Goal: Information Seeking & Learning: Check status

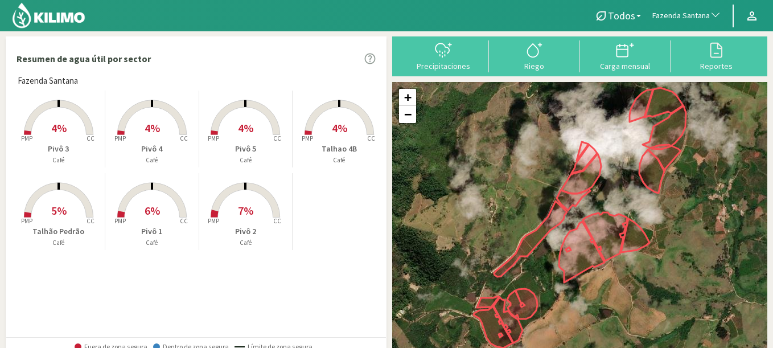
click at [667, 10] on span "Fazenda Santana" at bounding box center [680, 15] width 57 height 11
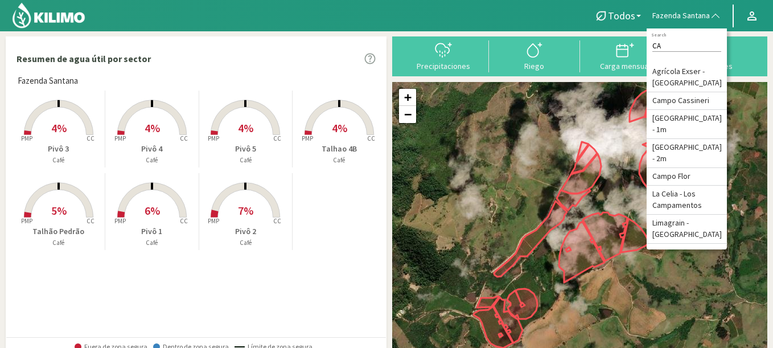
type input "C"
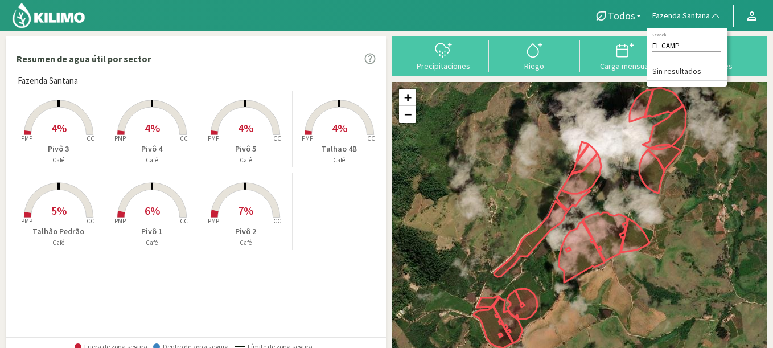
type input "EL CAMP"
click at [127, 127] on rect at bounding box center [151, 135] width 91 height 91
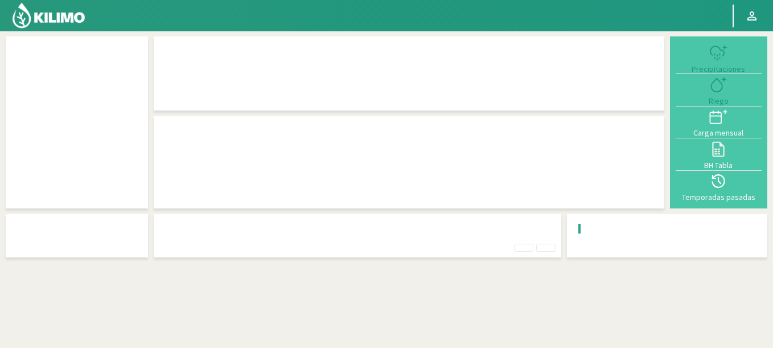
click at [145, 124] on div at bounding box center [77, 122] width 142 height 172
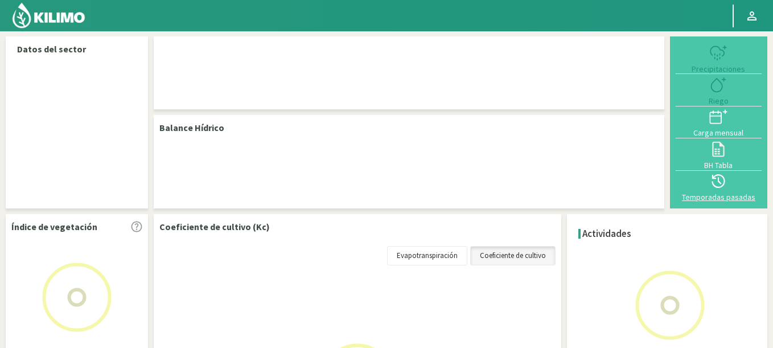
click at [730, 193] on div "Temporadas pasadas" at bounding box center [718, 197] width 79 height 8
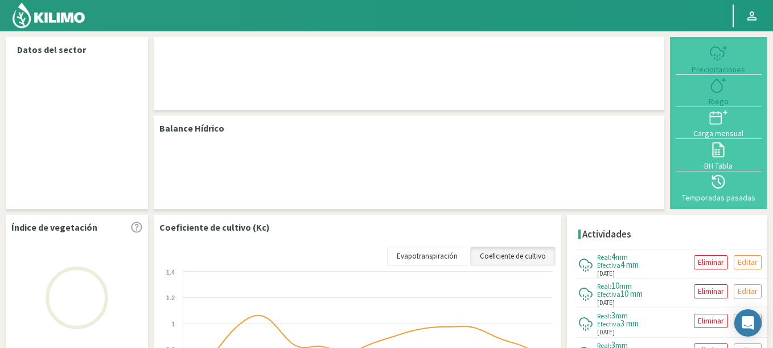
select select "106: Object"
select select "3: Object"
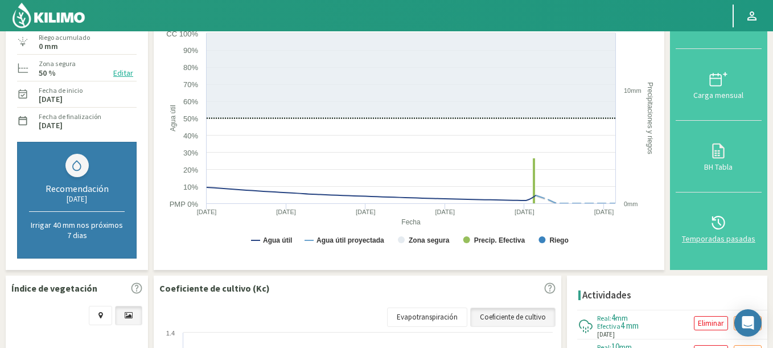
click at [722, 236] on div "Temporadas pasadas" at bounding box center [718, 239] width 79 height 8
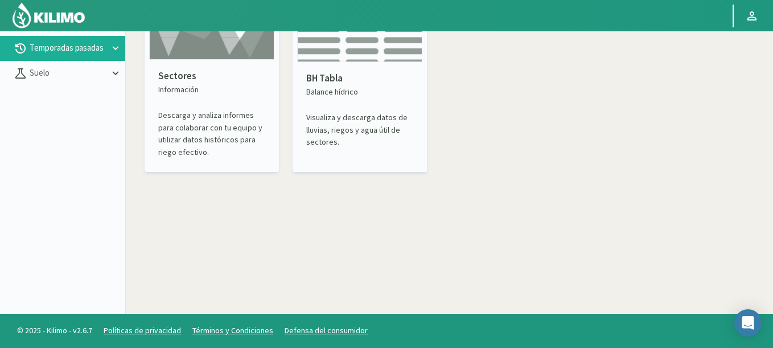
scroll to position [65, 0]
click at [217, 66] on div "Sectores Información Descarga y analiza informes para colaborar con tu equipo y…" at bounding box center [211, 114] width 125 height 108
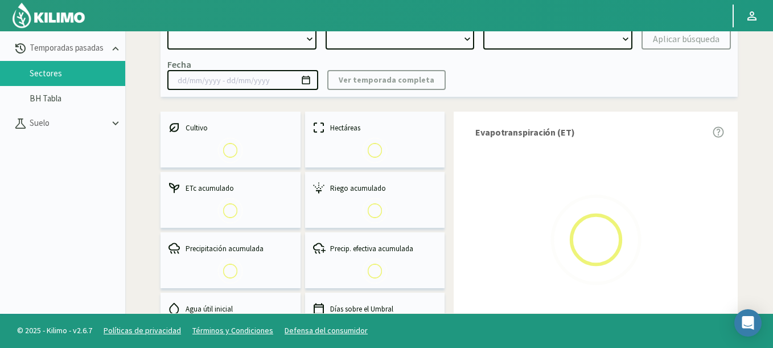
select select "0: Object"
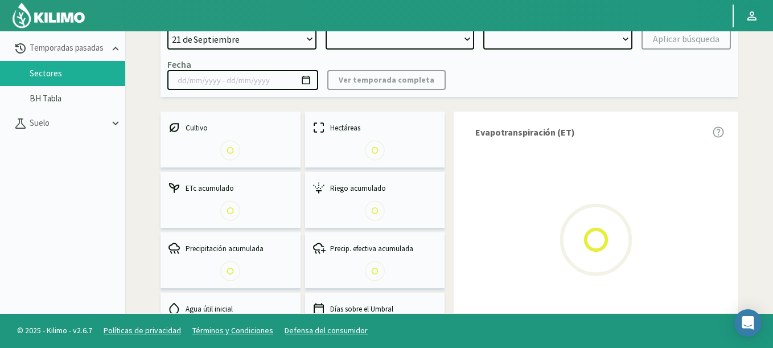
type input "[DATE] - [DATE]"
select select "0: 2023"
select select "0: Object"
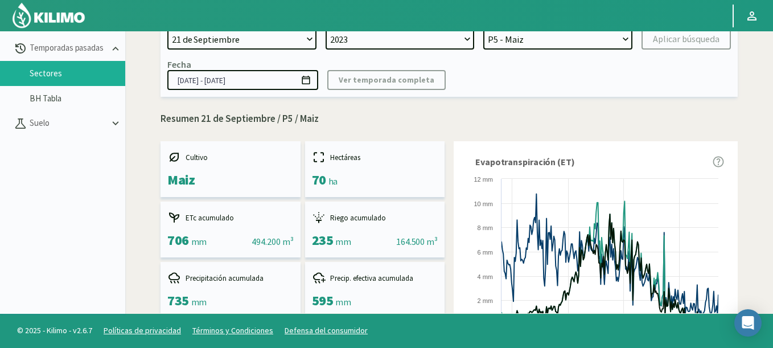
select select "565: Object"
click at [167, 29] on select "[DATE] 8 Fuegos Acograpes - Ag. [PERSON_NAME] - Ag. [GEOGRAPHIC_DATA] Acograpes…" at bounding box center [241, 39] width 149 height 20
select select
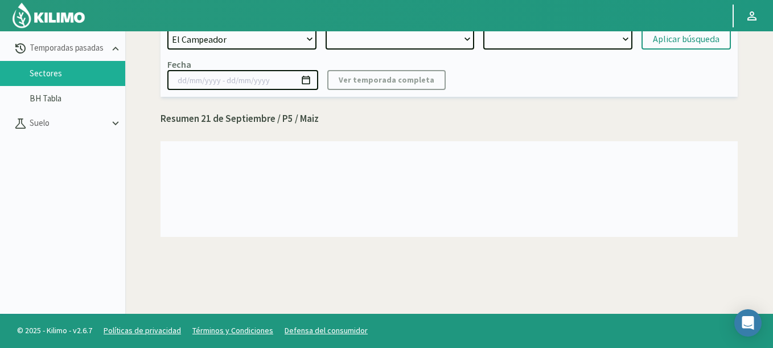
select select "2: 2024"
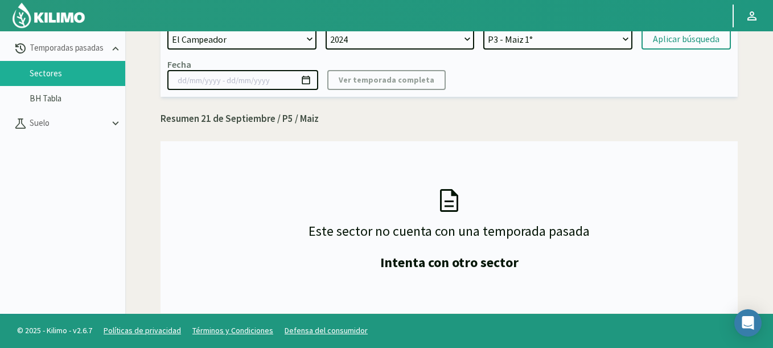
select select "8: Object"
click at [483, 29] on select "P3 - Maiz 1° P1 - Maiz 1°" at bounding box center [557, 39] width 149 height 20
click at [662, 37] on div "Aplicar búsqueda" at bounding box center [686, 39] width 67 height 14
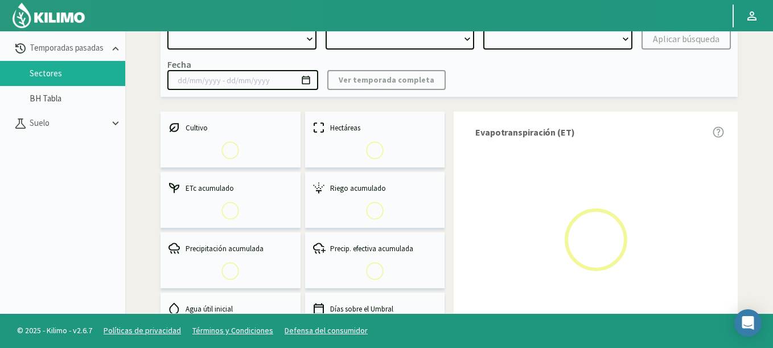
select select "565: Object"
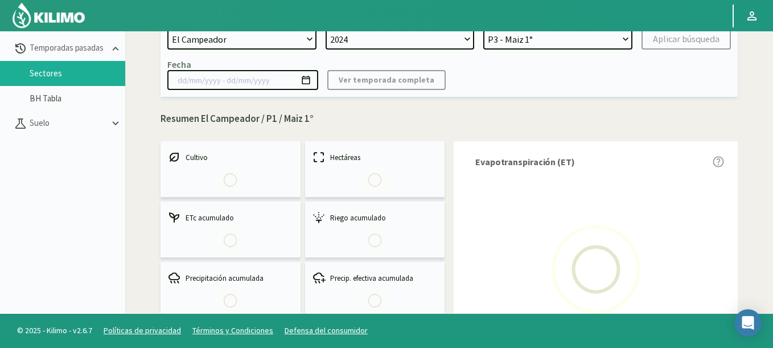
select select "0: 2024"
select select "1: Object"
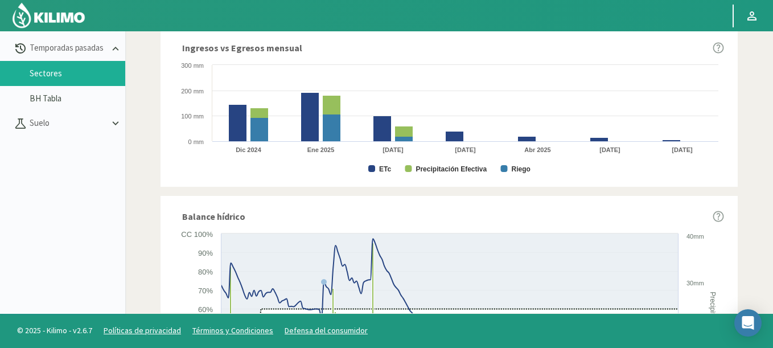
scroll to position [342, 0]
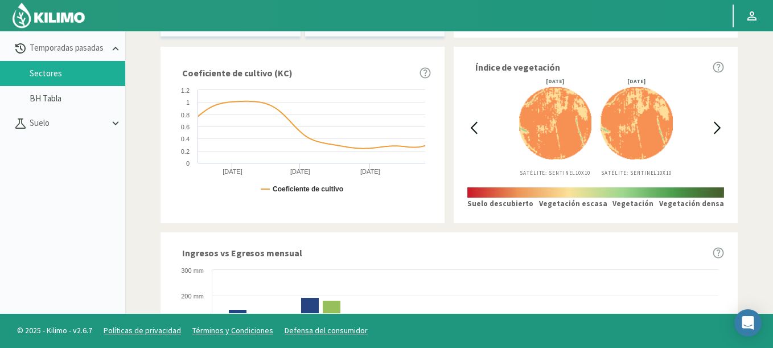
click at [475, 128] on icon at bounding box center [473, 127] width 13 height 13
click at [472, 126] on icon at bounding box center [473, 127] width 13 height 13
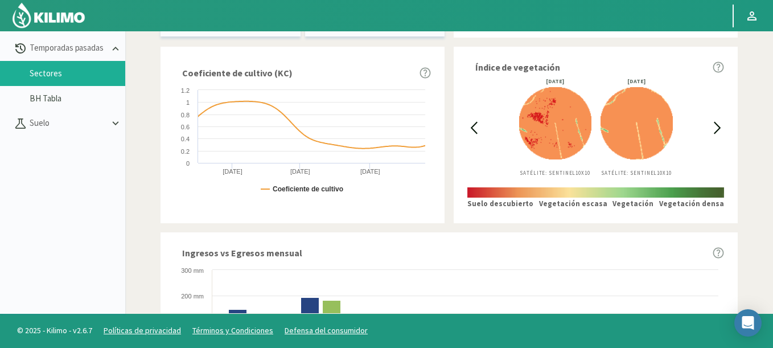
click at [472, 126] on icon at bounding box center [473, 127] width 13 height 13
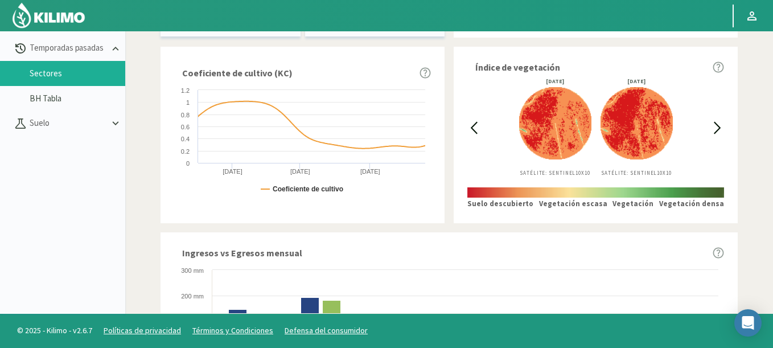
click at [472, 126] on icon at bounding box center [473, 127] width 13 height 13
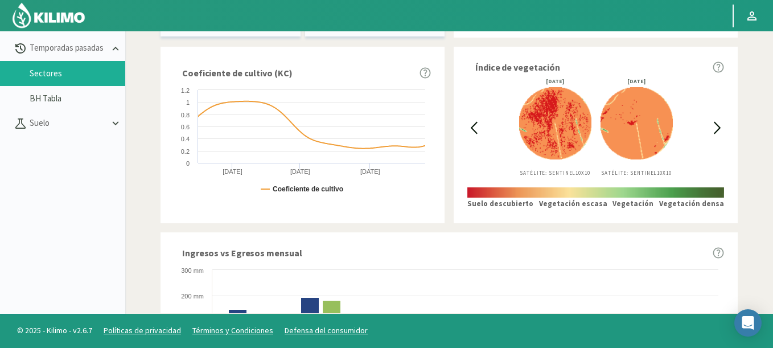
click at [472, 126] on icon at bounding box center [473, 127] width 13 height 13
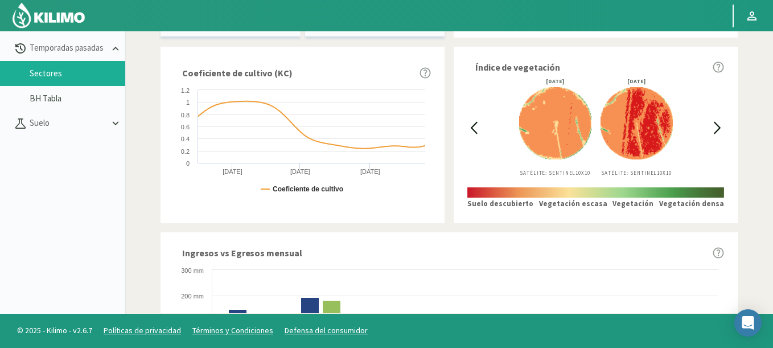
click at [472, 126] on icon at bounding box center [473, 127] width 13 height 13
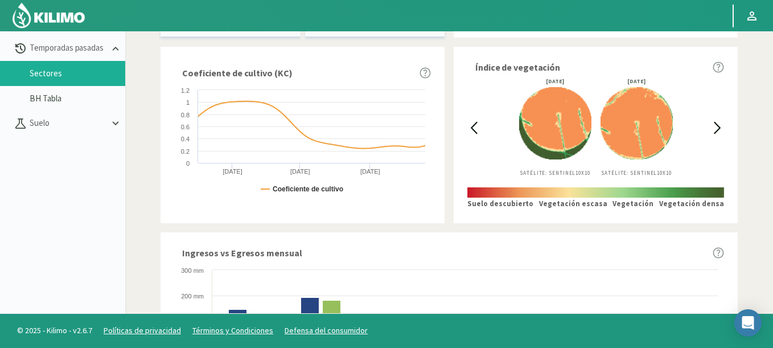
click at [472, 126] on icon at bounding box center [473, 127] width 13 height 13
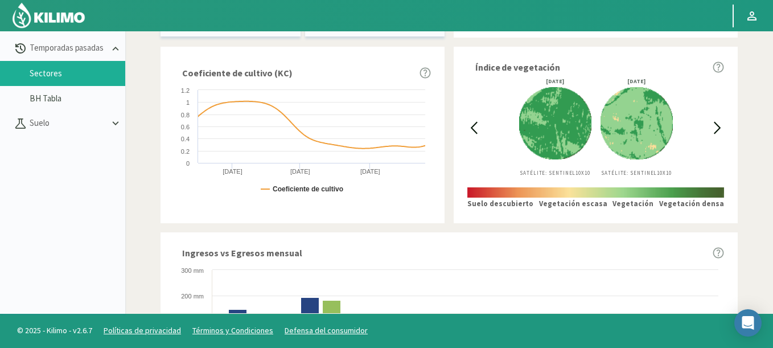
click at [472, 126] on icon at bounding box center [473, 127] width 13 height 13
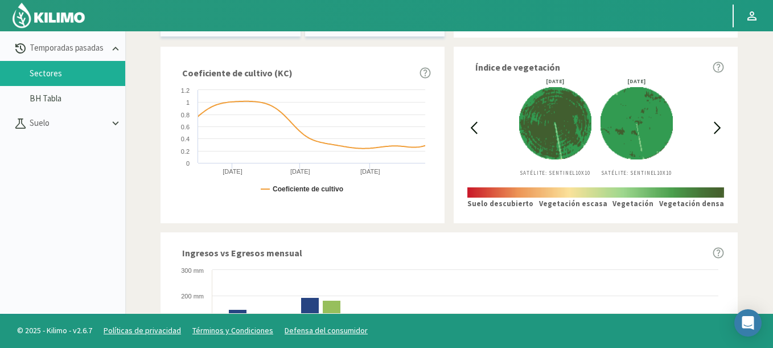
click at [472, 126] on icon at bounding box center [473, 127] width 13 height 13
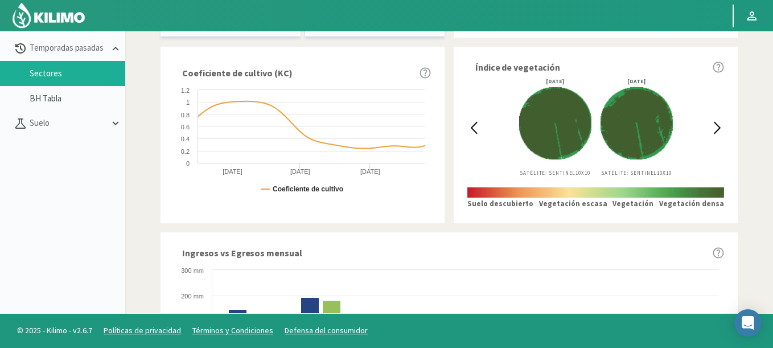
click at [709, 125] on div "[DATE] Satélite: Sentinel 10X10 [DATE] Satélite: Sentinel 10X10" at bounding box center [595, 128] width 231 height 98
click at [714, 125] on icon at bounding box center [717, 127] width 13 height 13
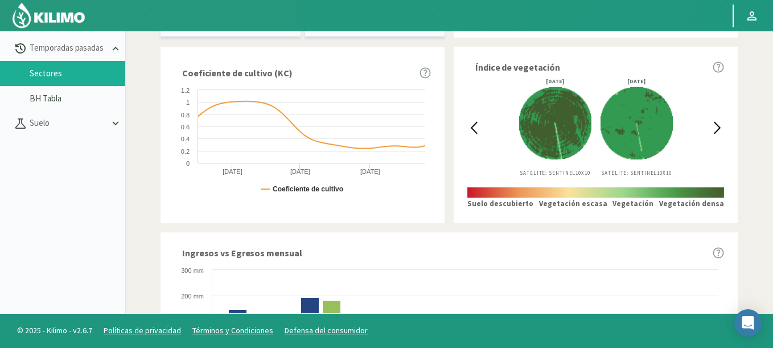
click at [714, 125] on icon at bounding box center [717, 127] width 13 height 13
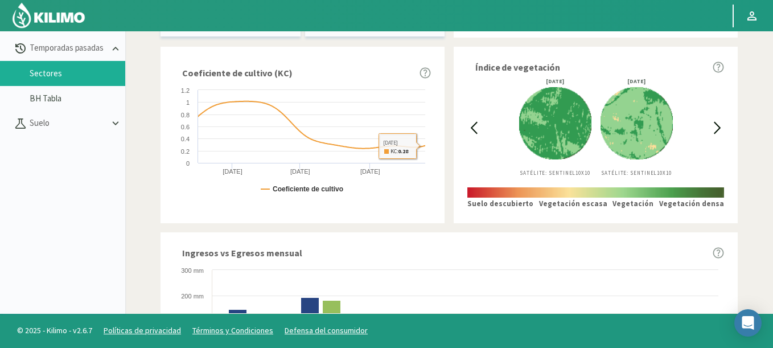
scroll to position [0, 0]
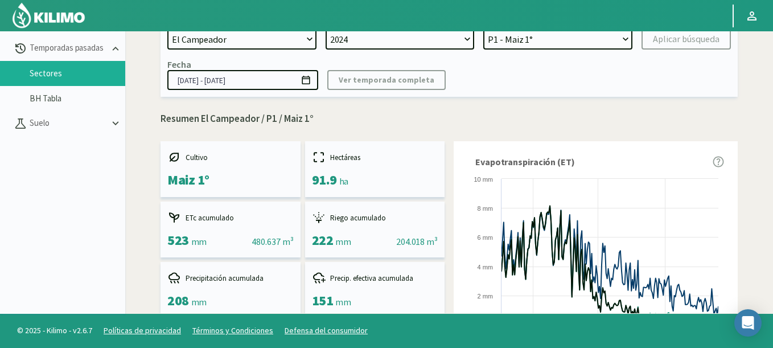
click at [312, 78] on input "[DATE] - [DATE]" at bounding box center [242, 80] width 151 height 20
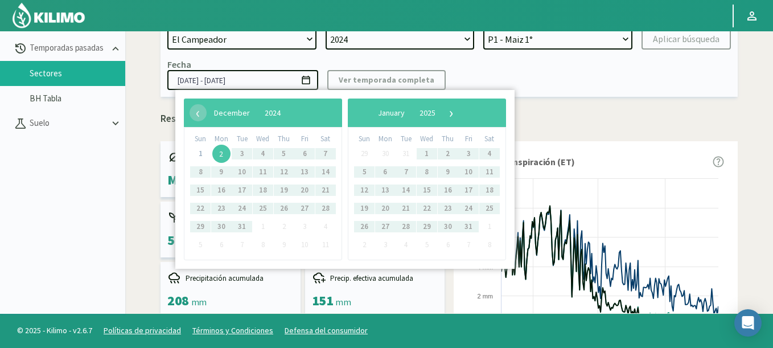
click at [216, 150] on span "2" at bounding box center [221, 154] width 18 height 18
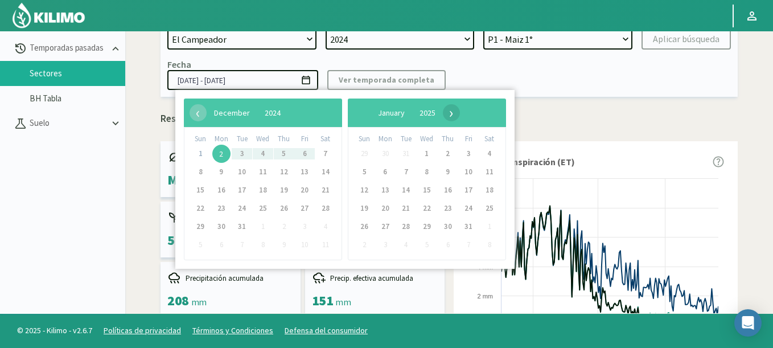
click at [460, 117] on span "›" at bounding box center [451, 112] width 17 height 17
click at [463, 114] on span "›" at bounding box center [454, 112] width 17 height 17
click at [595, 77] on div "Fecha [DATE] - [DATE] Ver temporada completa" at bounding box center [448, 74] width 563 height 31
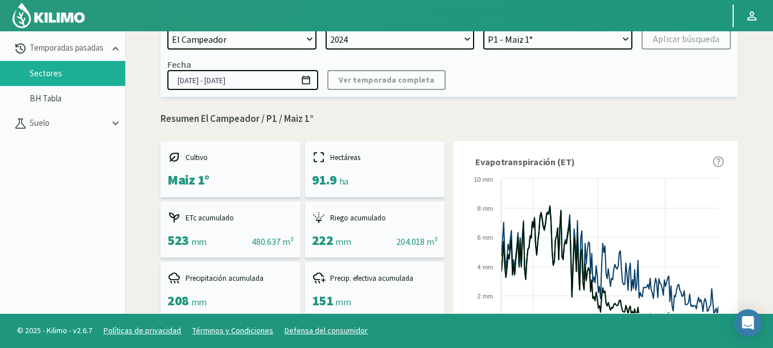
click at [304, 77] on icon at bounding box center [306, 80] width 8 height 9
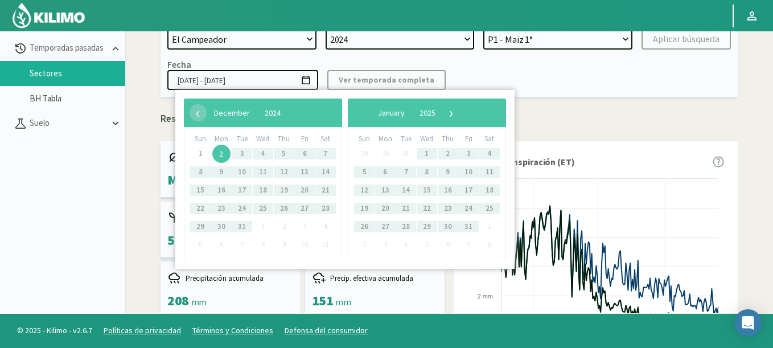
click at [215, 151] on span "2" at bounding box center [221, 154] width 18 height 18
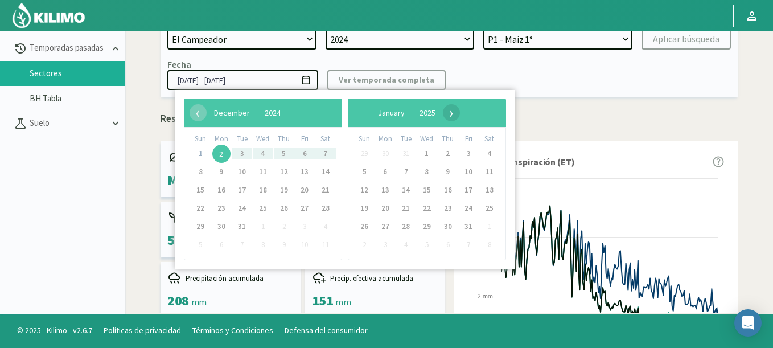
click at [460, 117] on span "›" at bounding box center [451, 112] width 17 height 17
click at [463, 117] on span "›" at bounding box center [454, 112] width 17 height 17
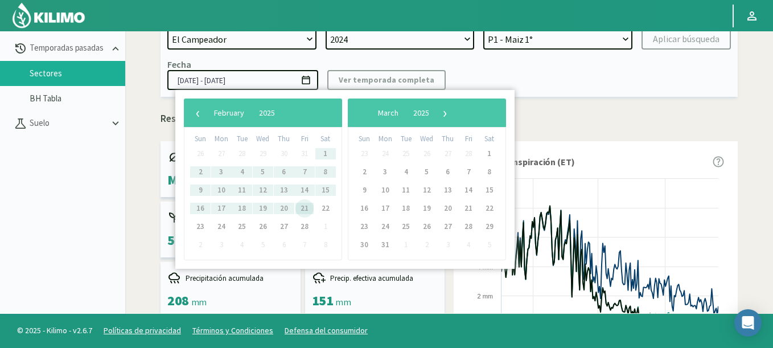
click at [302, 209] on span "21" at bounding box center [304, 208] width 18 height 18
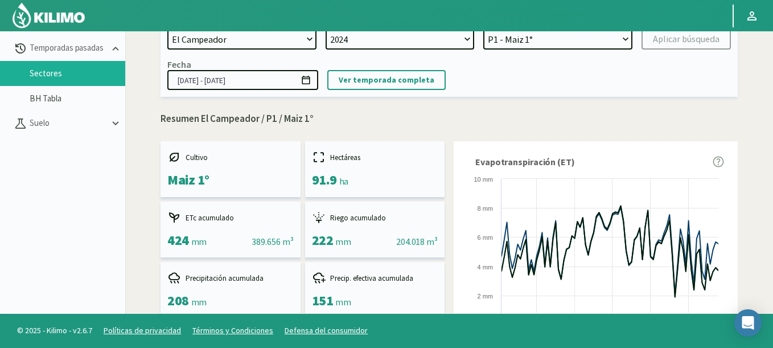
click at [305, 77] on icon at bounding box center [306, 80] width 8 height 9
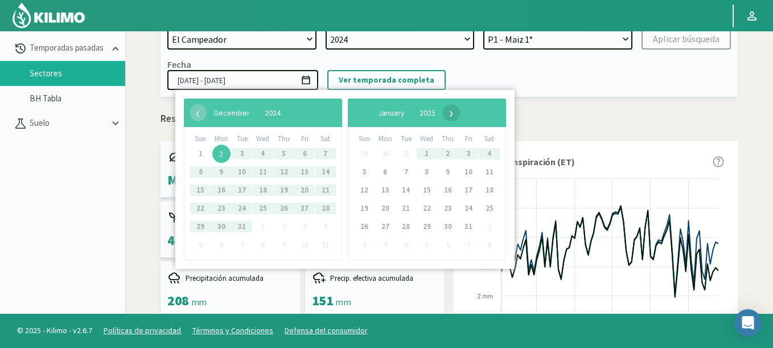
click at [460, 113] on span "›" at bounding box center [451, 112] width 17 height 17
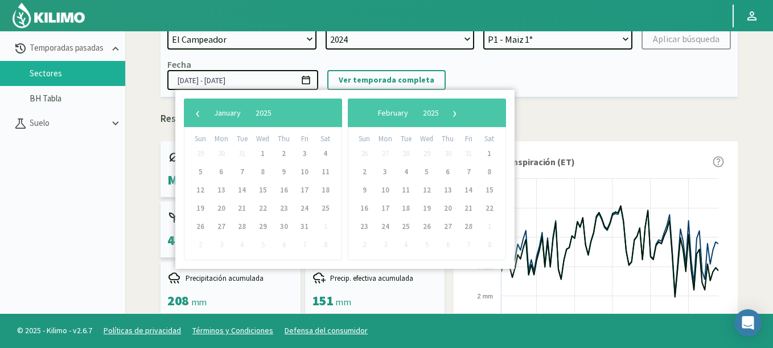
click at [463, 113] on span "›" at bounding box center [454, 112] width 17 height 17
click at [191, 113] on span "‹" at bounding box center [198, 112] width 17 height 17
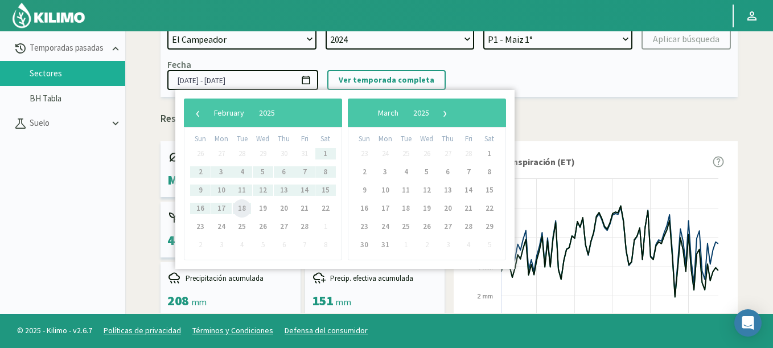
click at [248, 205] on span "18" at bounding box center [242, 208] width 18 height 18
type input "[DATE] - [DATE]"
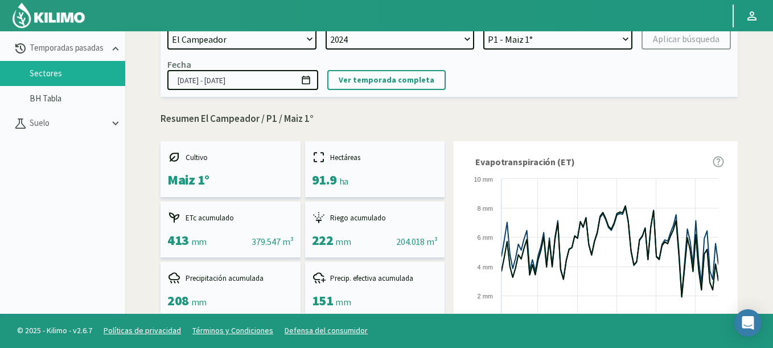
select select "0: Object"
click at [483, 29] on select "P3 - Maiz 1° P1 - Maiz 1°" at bounding box center [557, 39] width 149 height 20
click at [574, 41] on select "P3 - Maiz 1° P1 - Maiz 1°" at bounding box center [557, 39] width 149 height 20
click at [685, 43] on div "Aplicar búsqueda" at bounding box center [686, 39] width 67 height 14
click at [62, 20] on img at bounding box center [48, 15] width 75 height 27
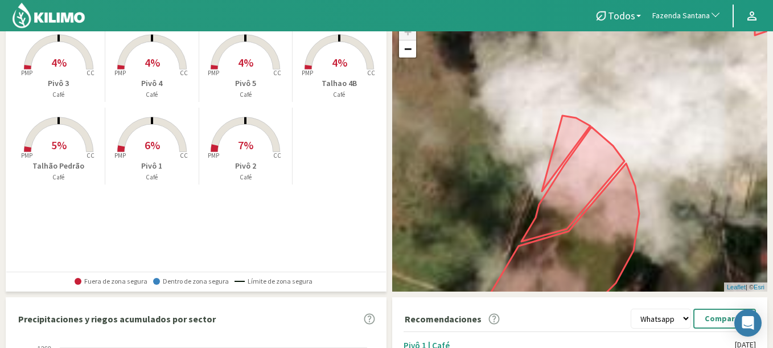
click at [681, 24] on button "Fazenda Santana" at bounding box center [687, 15] width 80 height 25
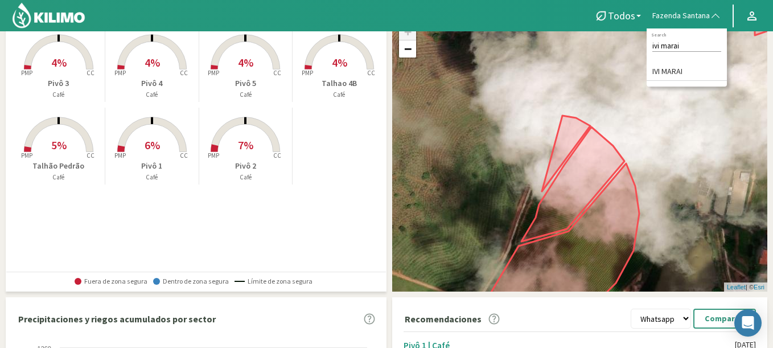
type input "ivi marai"
click at [668, 71] on li "IVI MARAI" at bounding box center [687, 72] width 80 height 18
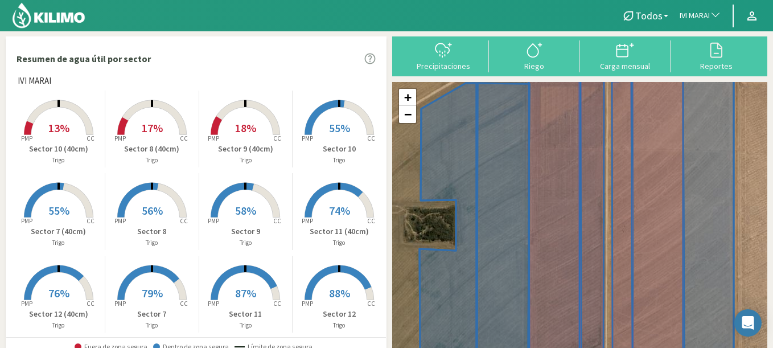
click at [59, 120] on rect at bounding box center [58, 135] width 91 height 91
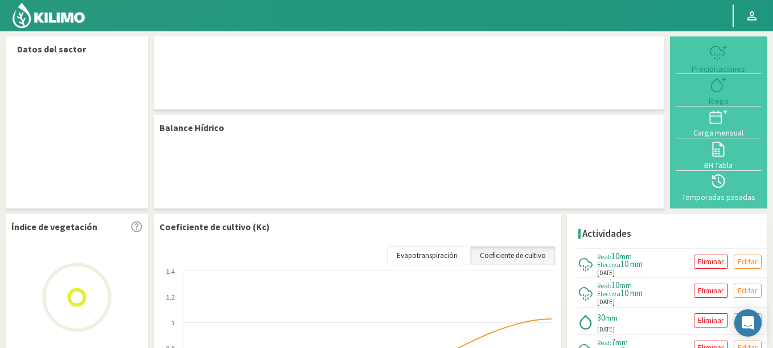
select select "132: Object"
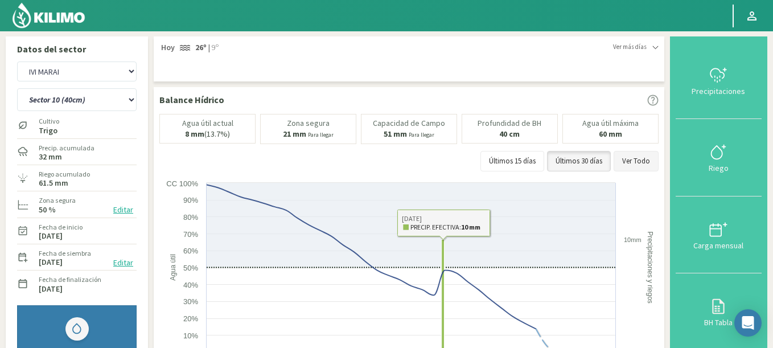
click at [645, 155] on button "Ver Todo" at bounding box center [636, 161] width 45 height 20
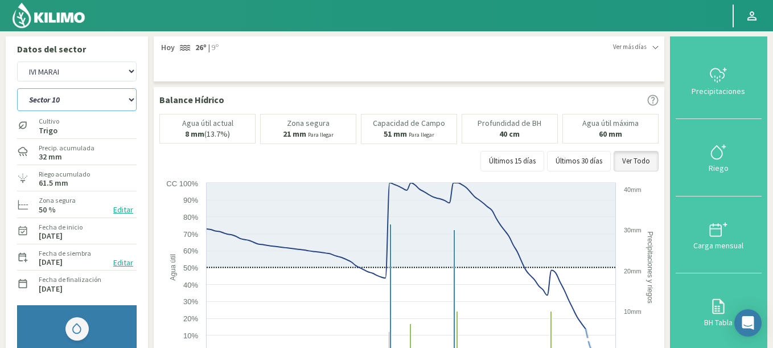
click at [17, 88] on select "Sector 10 Sector 10 (40cm) Sector 11 Sector 11 (40cm) Sector 12 Sector 12 (40cm…" at bounding box center [77, 99] width 120 height 23
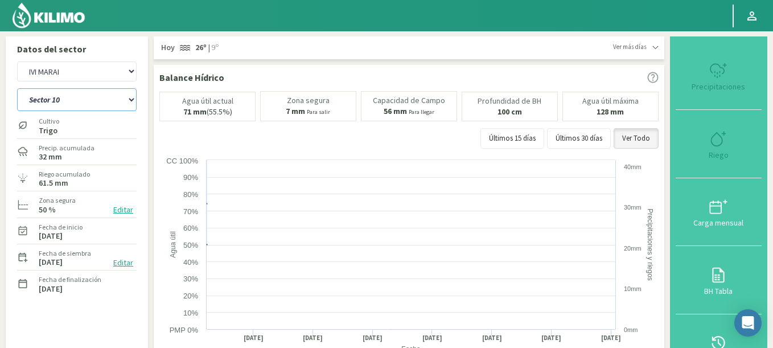
select select "1: Object"
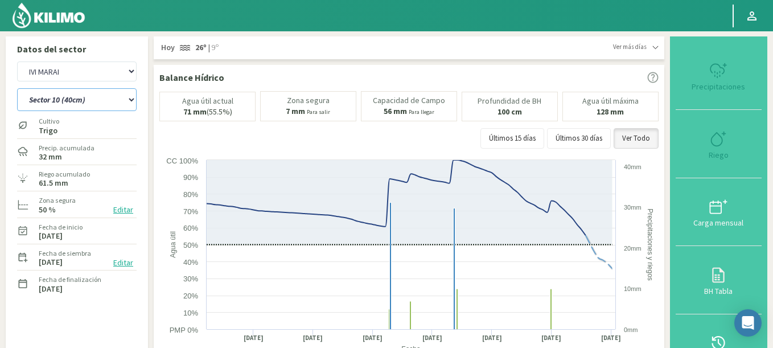
select select "417: Object"
click at [77, 82] on div "Agr. Cardonal Agr. El Carmelo Agrícola Bakia Agrícola [GEOGRAPHIC_DATA] - IC Ag…" at bounding box center [77, 72] width 120 height 26
click at [17, 88] on select "Sector 10 Sector 10 (40cm) Sector 11 Sector 11 (40cm) Sector 12 Sector 12 (40cm…" at bounding box center [77, 99] width 120 height 23
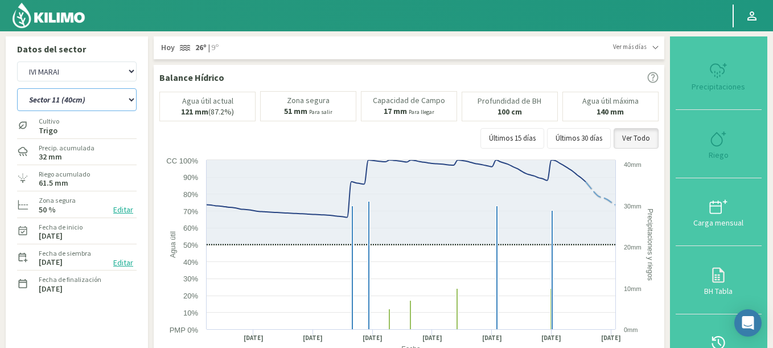
click at [17, 88] on select "Sector 10 Sector 10 (40cm) Sector 11 Sector 11 (40cm) Sector 12 Sector 12 (40cm…" at bounding box center [77, 99] width 120 height 23
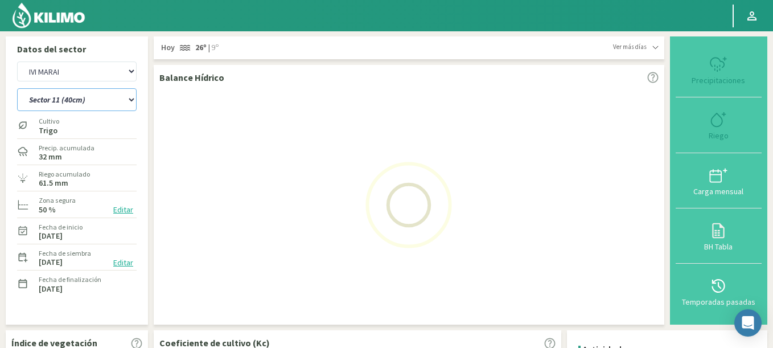
select select "12: Object"
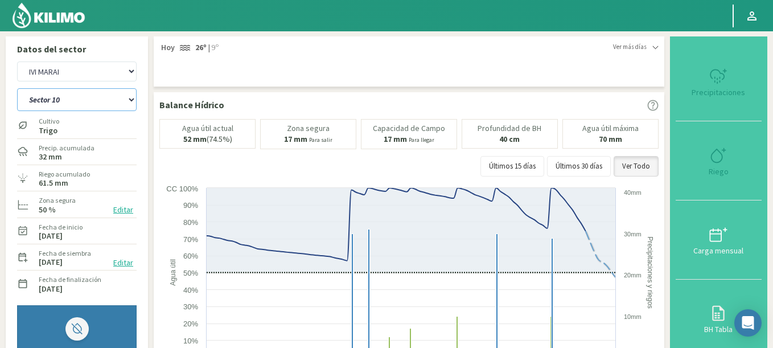
select select "702: Object"
click at [17, 88] on select "Sector 10 Sector 10 (40cm) Sector 11 Sector 11 (40cm) Sector 12 Sector 12 (40cm…" at bounding box center [77, 99] width 120 height 23
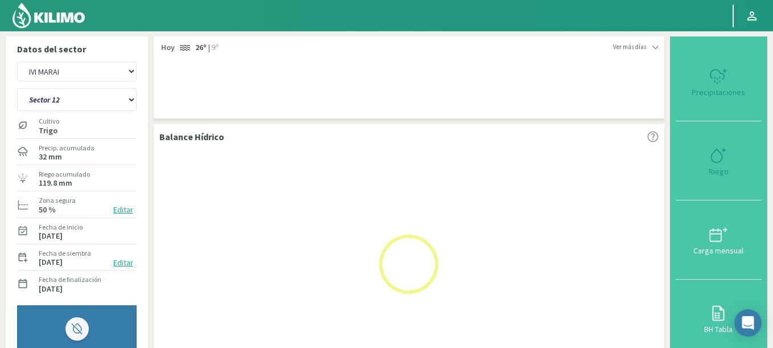
select select "27: Object"
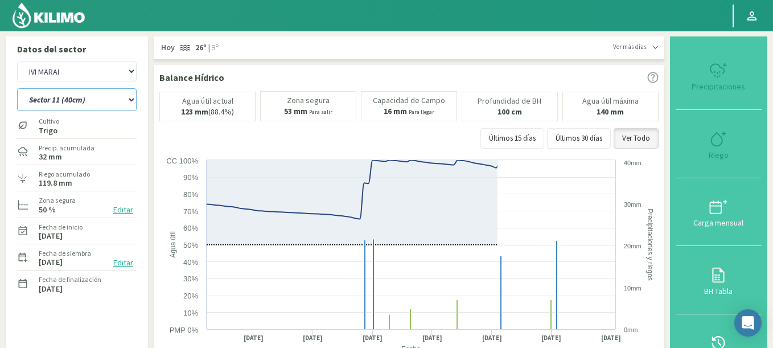
select select "987: Object"
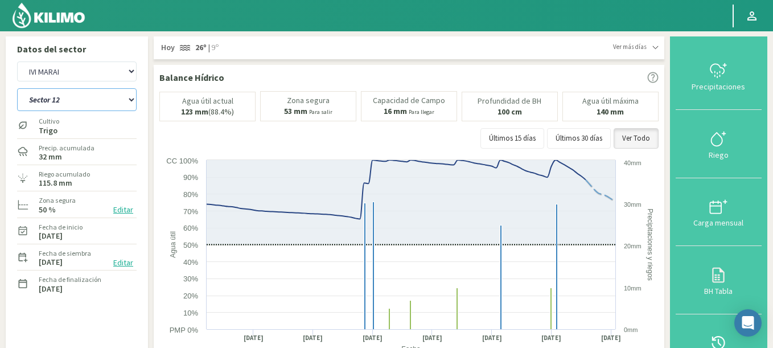
click at [73, 97] on select "Sector 10 Sector 10 (40cm) Sector 11 Sector 11 (40cm) Sector 12 Sector 12 (40cm…" at bounding box center [77, 99] width 120 height 23
click at [17, 88] on select "Sector 10 Sector 10 (40cm) Sector 11 Sector 11 (40cm) Sector 12 Sector 12 (40cm…" at bounding box center [77, 99] width 120 height 23
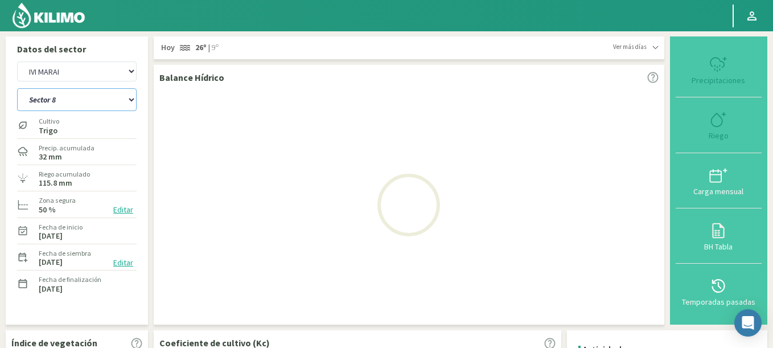
select select "40: Object"
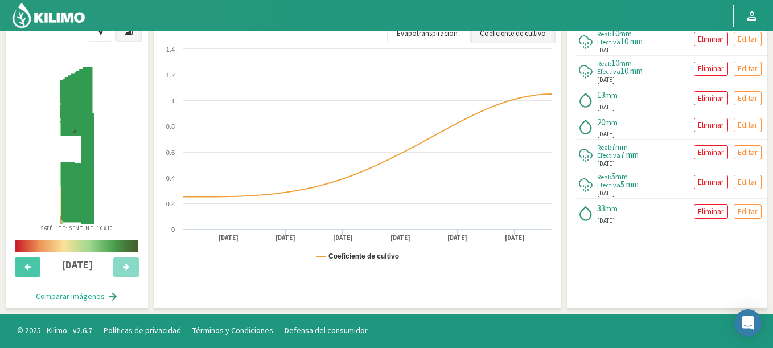
select select "1272: Object"
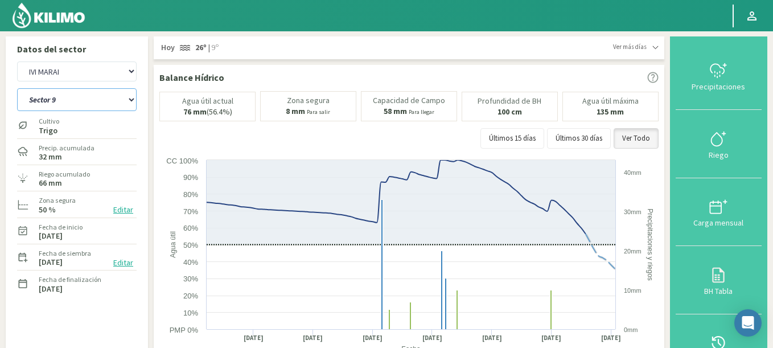
click at [17, 88] on select "Sector 10 Sector 10 (40cm) Sector 11 Sector 11 (40cm) Sector 12 Sector 12 (40cm…" at bounding box center [77, 99] width 120 height 23
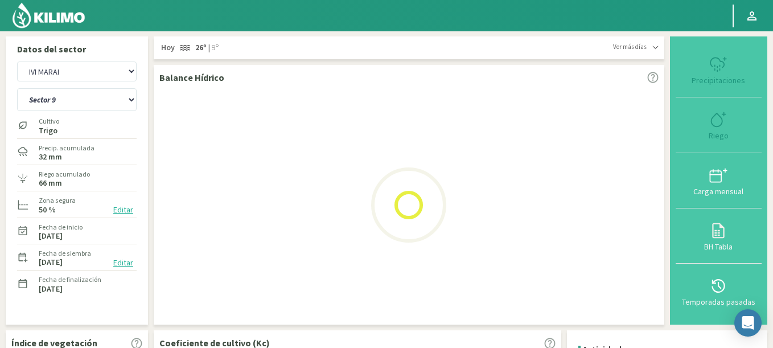
select select "56: Object"
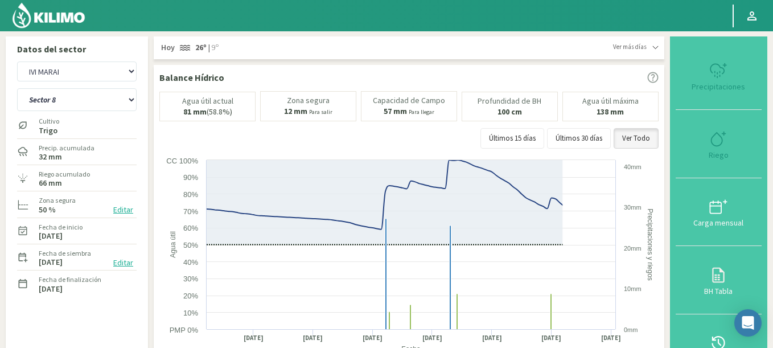
select select "1557: Object"
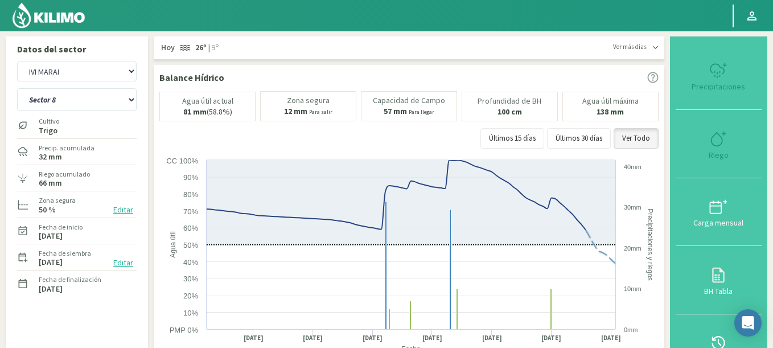
select select "70: Object"
click at [17, 61] on select "Agr. Cardonal Agr. El Carmelo Agrícola Bakia Agrícola [GEOGRAPHIC_DATA] - IC Ag…" at bounding box center [77, 71] width 120 height 20
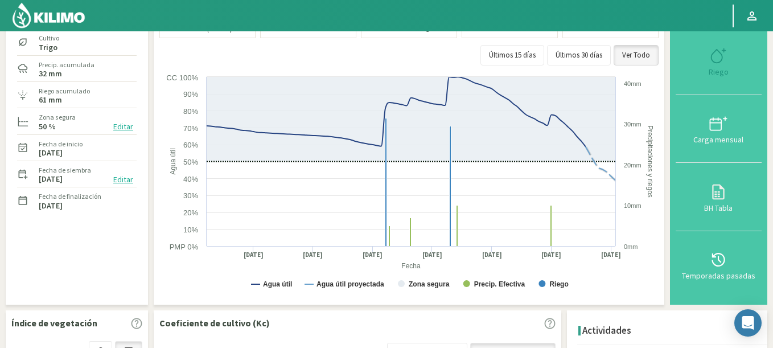
scroll to position [273, 0]
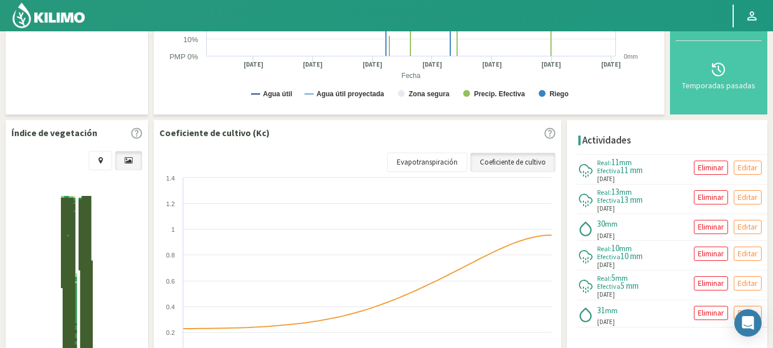
select select "1868: Object"
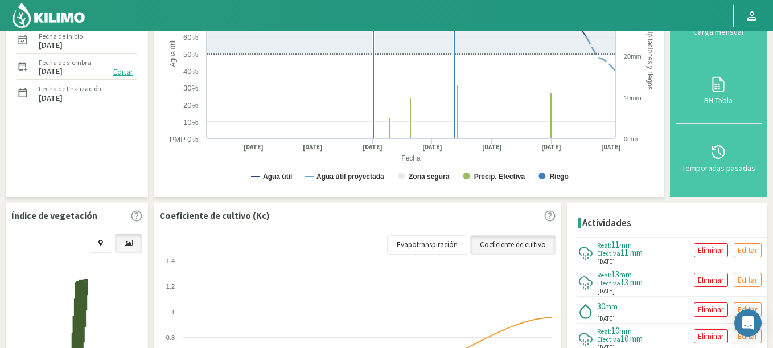
scroll to position [0, 0]
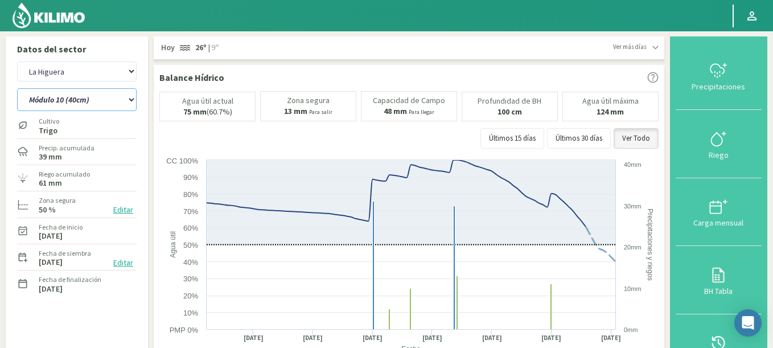
click at [17, 88] on select "Módulo 10 Módulo 10 (40cm) Módulo 11 Módulo 11 (40cm) Módulo 6 Módulo 6 (40cm) …" at bounding box center [77, 99] width 120 height 23
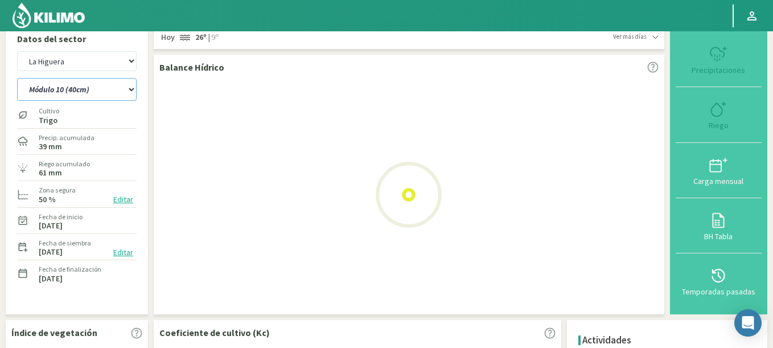
scroll to position [205, 0]
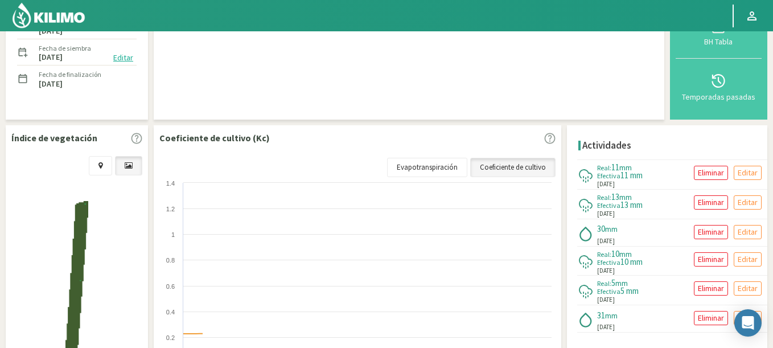
select select "72: Object"
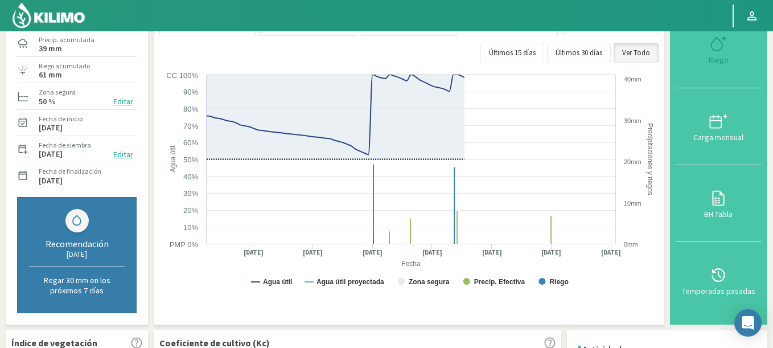
select select "2153: Object"
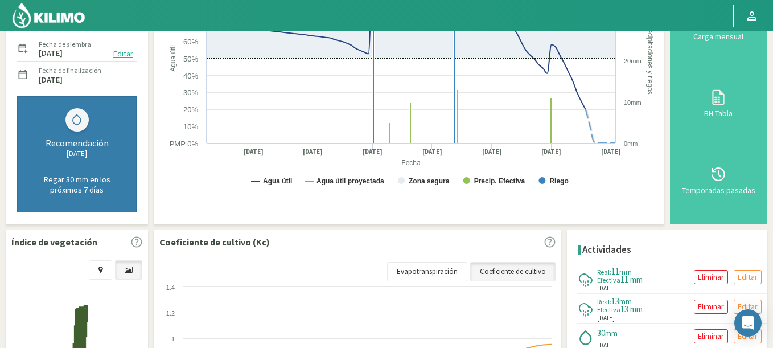
select select "85: Object"
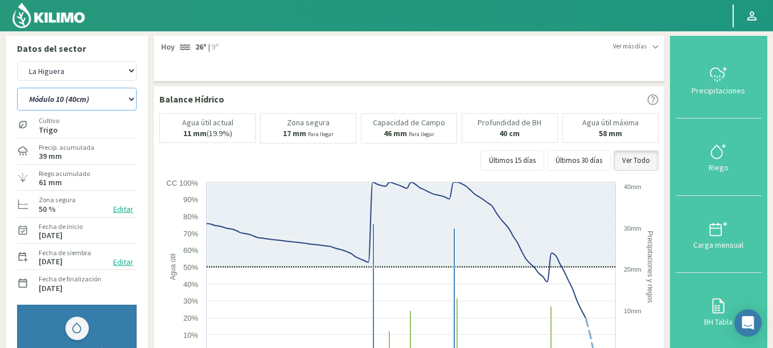
scroll to position [0, 0]
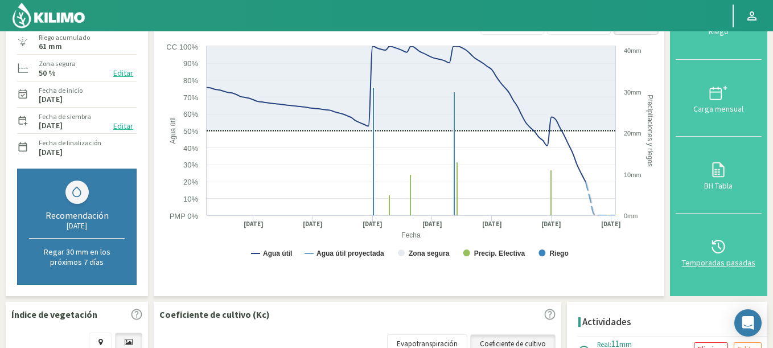
click at [727, 262] on div "Temporadas pasadas" at bounding box center [718, 262] width 79 height 8
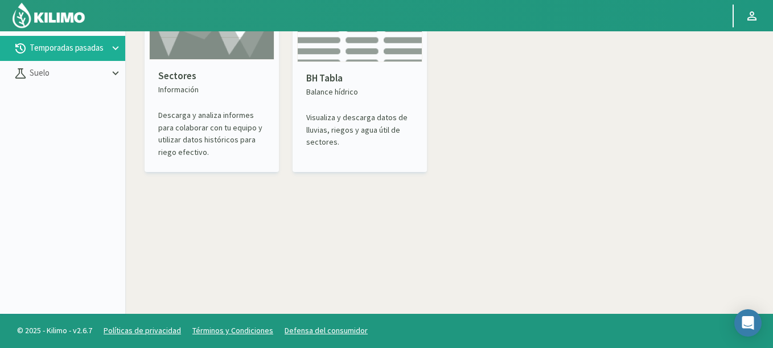
scroll to position [65, 0]
click at [203, 65] on div "Sectores Información Descarga y analiza informes para colaborar con tu equipo y…" at bounding box center [211, 114] width 125 height 108
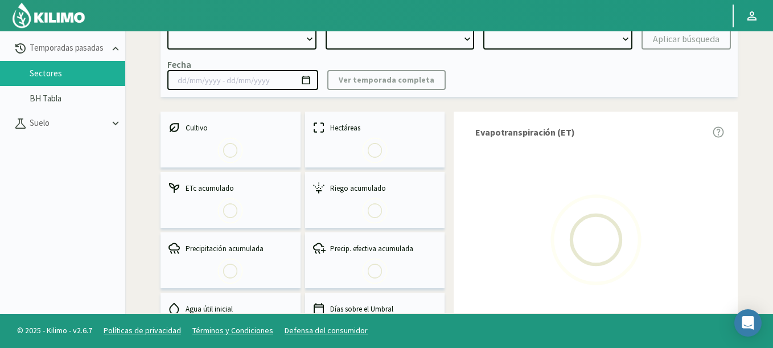
select select "0: Object"
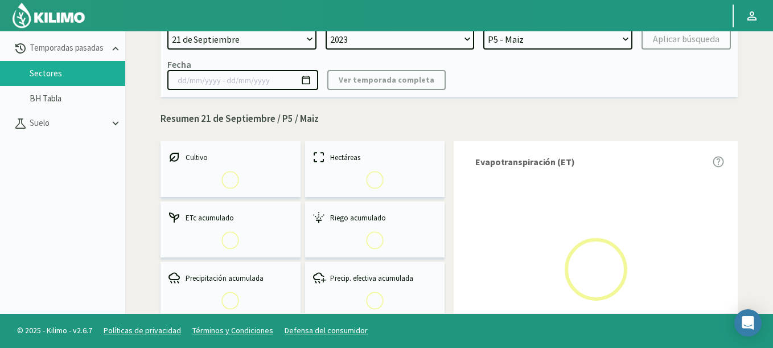
select select "0: 2023"
select select "0: Object"
type input "[DATE] - [DATE]"
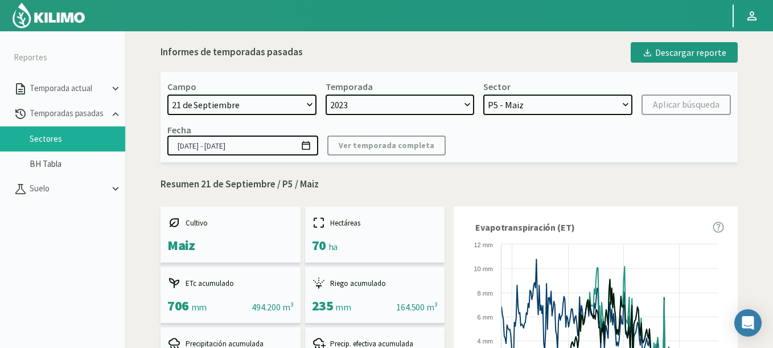
click at [251, 106] on select "[DATE] 8 Fuegos Acograpes - Ag. [PERSON_NAME] - Ag. [GEOGRAPHIC_DATA] Acograpes…" at bounding box center [241, 104] width 149 height 20
select select "1711: Object"
click at [167, 94] on select "[DATE] 8 Fuegos Acograpes - Ag. [PERSON_NAME] - Ag. [GEOGRAPHIC_DATA] Acograpes…" at bounding box center [241, 104] width 149 height 20
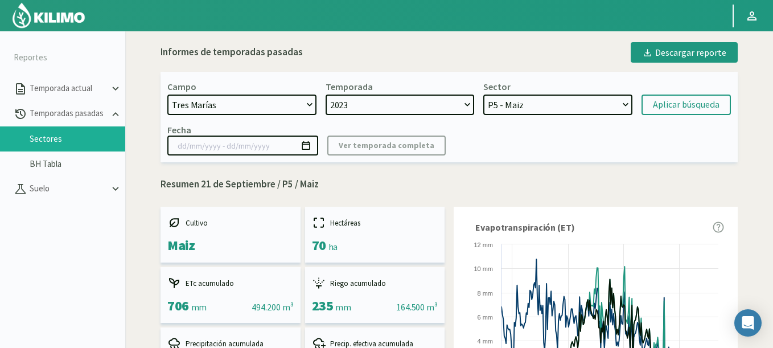
select select
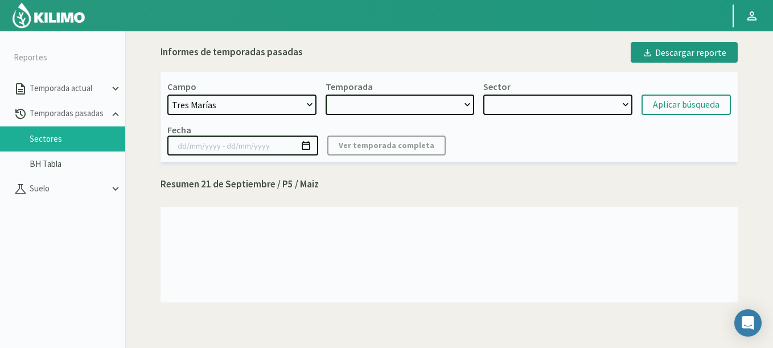
select select "2: 2025"
select select "7: Object"
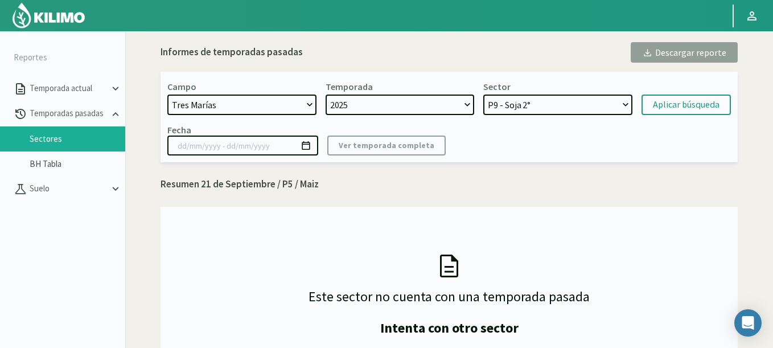
drag, startPoint x: 504, startPoint y: 106, endPoint x: 320, endPoint y: 61, distance: 189.1
click at [320, 61] on div "Informes de temporadas pasadas Descargar reporte Campo [DATE] 8 Fuegos Acogrape…" at bounding box center [449, 213] width 577 height 343
click at [555, 106] on select "P9 - Soja 2° P8 - Soja 2° P7 - Soja 2°" at bounding box center [557, 104] width 149 height 20
select select "3: 2024"
click at [326, 94] on select "2025 2024 2023 2020" at bounding box center [400, 104] width 149 height 20
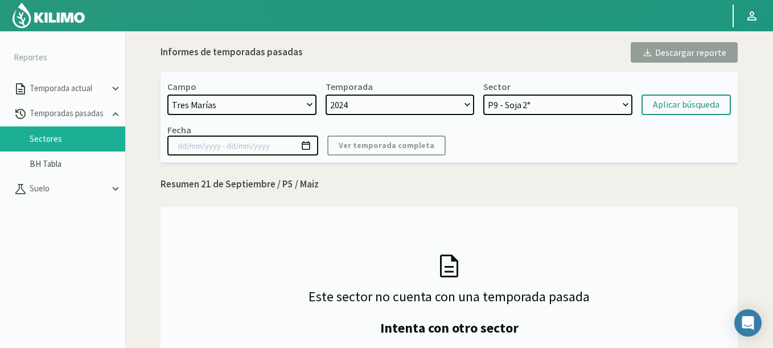
select select "10: Object"
click at [536, 107] on select "P6 - Maiz 1°" at bounding box center [557, 104] width 149 height 20
select select "2: 2025"
click at [326, 94] on select "2025 2024 2023 2020" at bounding box center [400, 104] width 149 height 20
select select "11: Object"
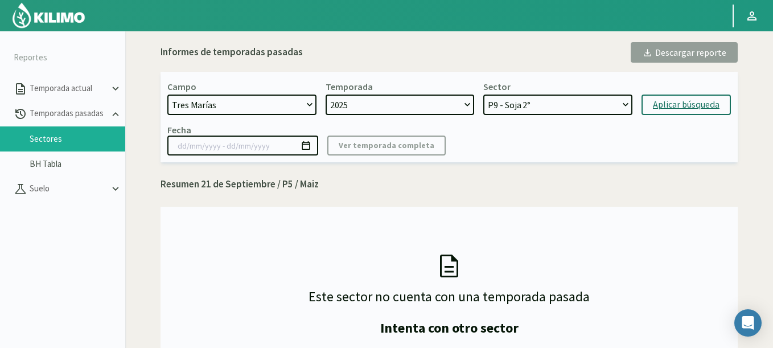
click at [672, 108] on div "Aplicar búsqueda" at bounding box center [686, 105] width 67 height 14
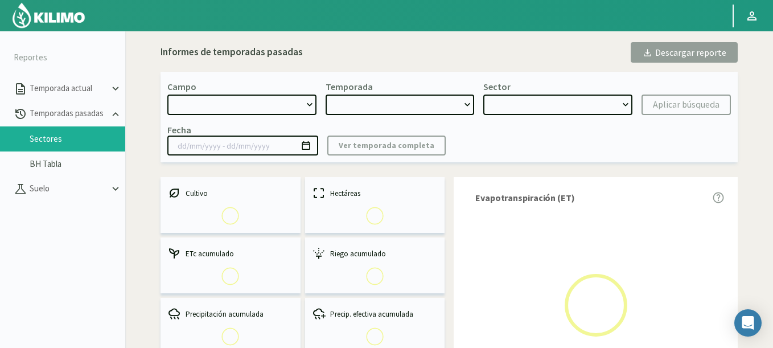
select select "1711: Object"
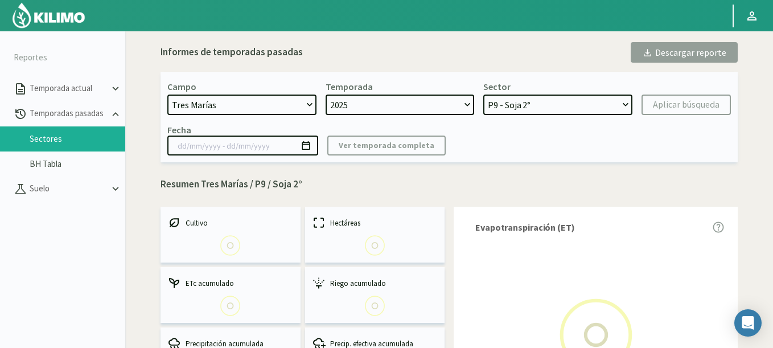
select select "0: 2025"
select select "0: Object"
type input "[DATE] - [DATE]"
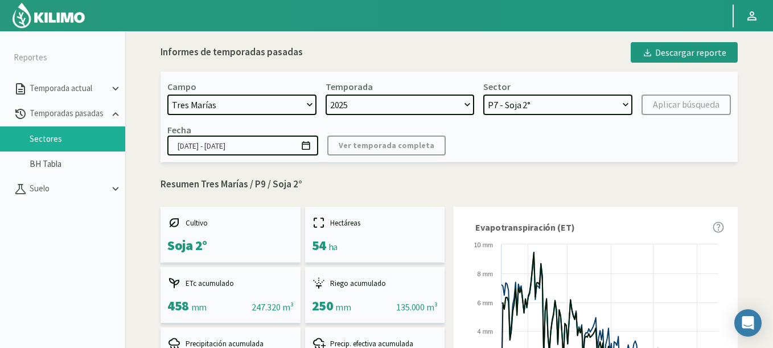
click at [483, 94] on select "P9 - Soja 2° P8 - Soja 2° P7 - Soja 2°" at bounding box center [557, 104] width 149 height 20
click at [663, 105] on div "Aplicar búsqueda" at bounding box center [686, 105] width 67 height 14
select select "5: Object"
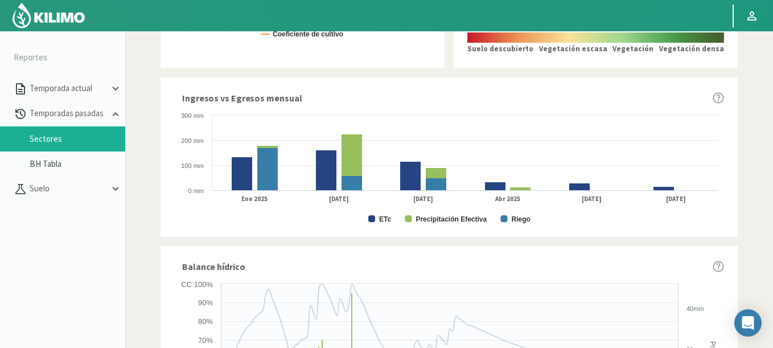
scroll to position [385, 0]
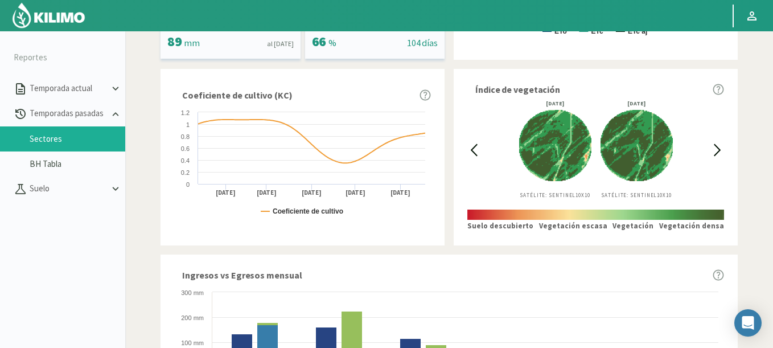
click at [478, 151] on icon at bounding box center [473, 149] width 13 height 13
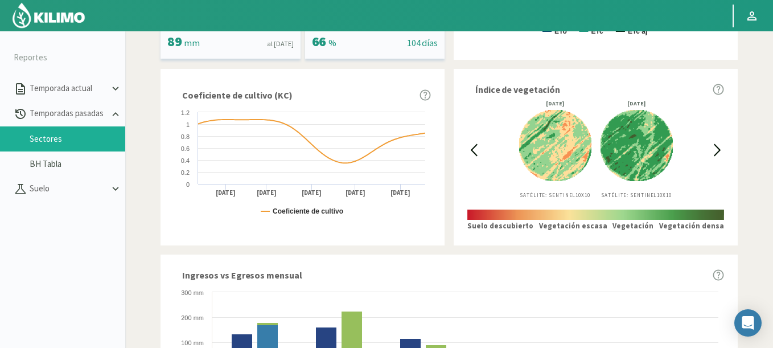
click at [478, 151] on icon at bounding box center [473, 149] width 13 height 13
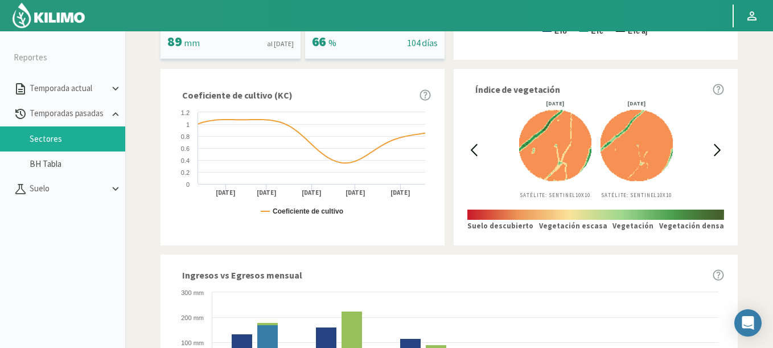
click at [478, 151] on icon at bounding box center [473, 149] width 13 height 13
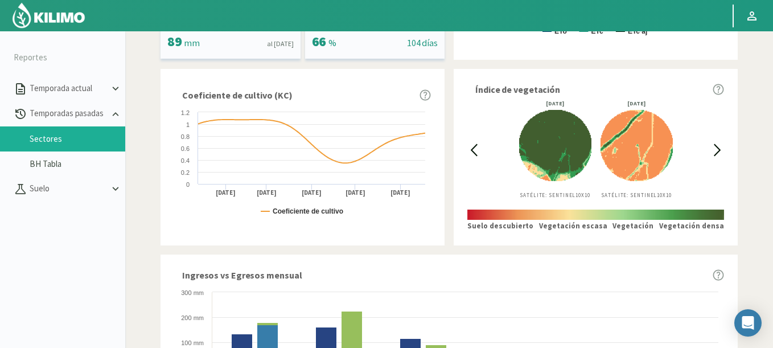
click at [478, 151] on icon at bounding box center [473, 149] width 13 height 13
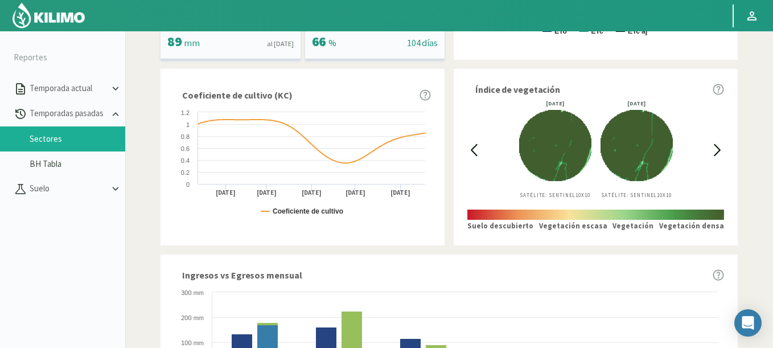
click at [714, 139] on div at bounding box center [717, 150] width 13 height 98
click at [715, 145] on icon at bounding box center [717, 150] width 6 height 11
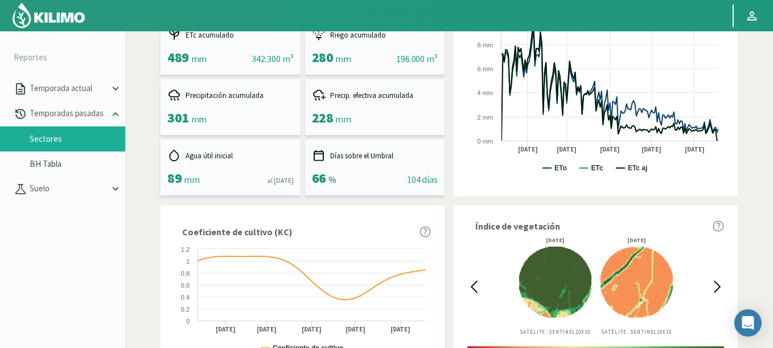
scroll to position [0, 0]
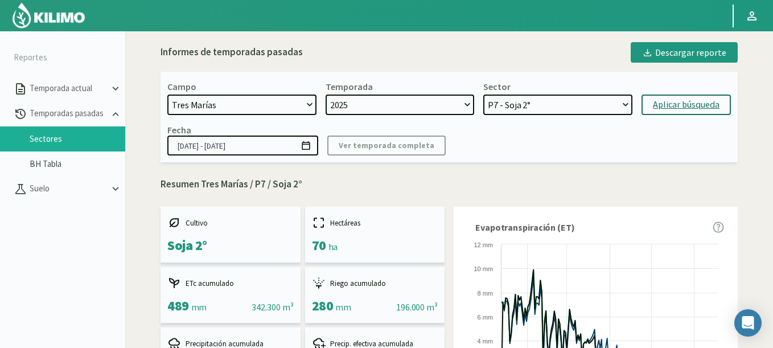
click at [307, 145] on icon at bounding box center [306, 145] width 11 height 11
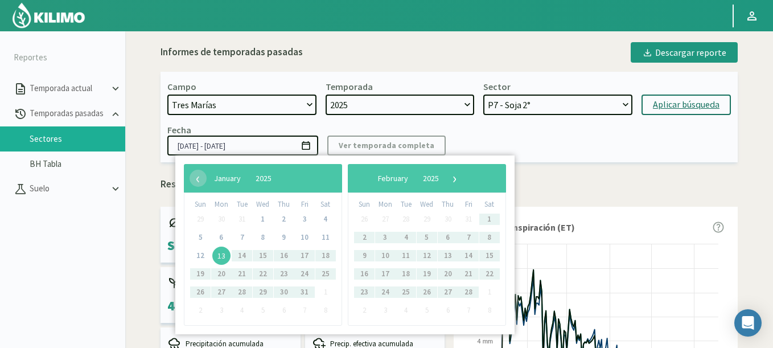
click at [227, 257] on span "13" at bounding box center [221, 255] width 18 height 18
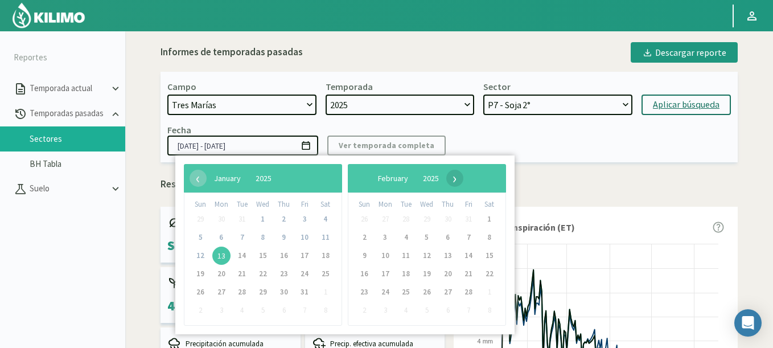
click at [463, 179] on span "›" at bounding box center [454, 178] width 17 height 17
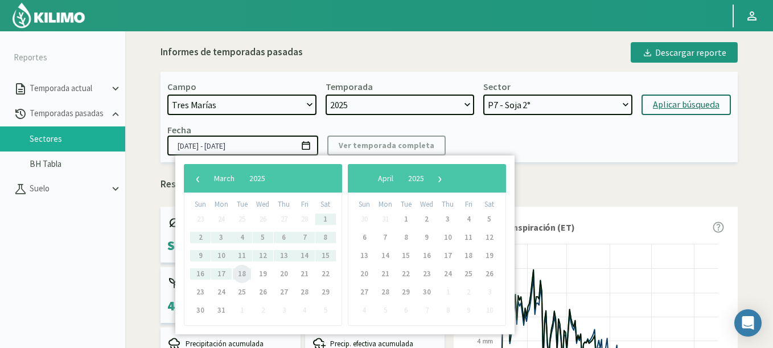
click at [245, 274] on span "18" at bounding box center [242, 274] width 18 height 18
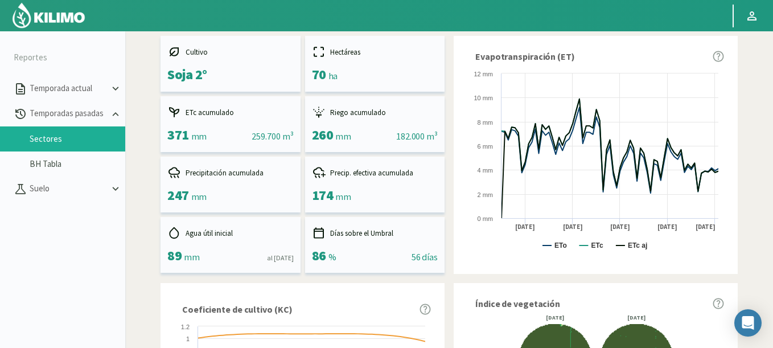
scroll to position [68, 0]
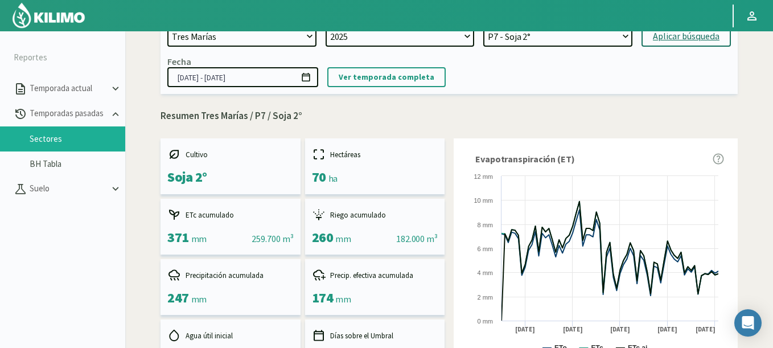
click at [406, 76] on p "Ver temporada completa" at bounding box center [387, 77] width 96 height 13
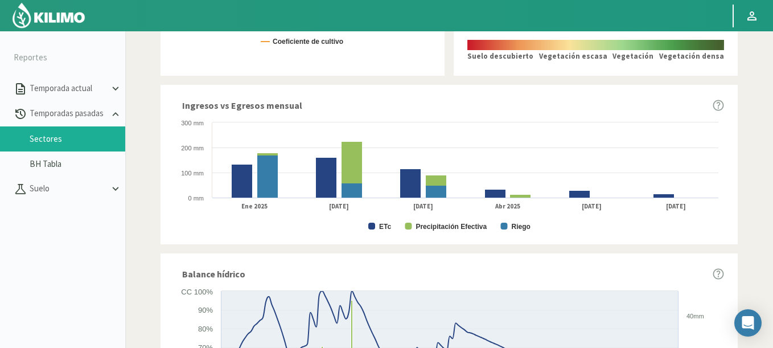
scroll to position [281, 0]
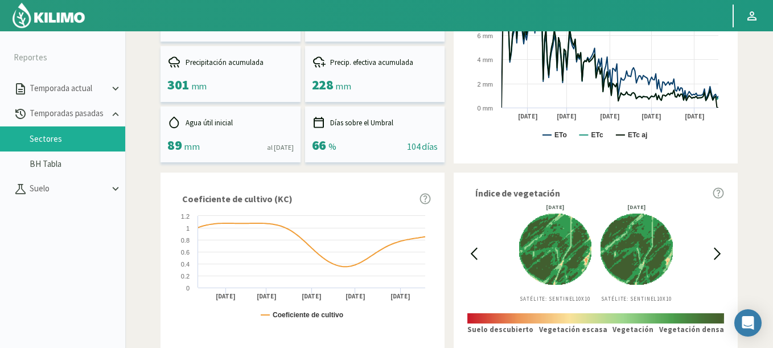
click at [475, 256] on icon at bounding box center [473, 253] width 13 height 13
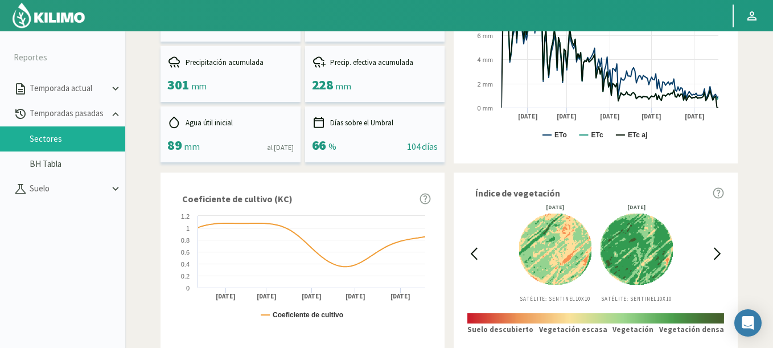
click at [475, 256] on icon at bounding box center [473, 253] width 13 height 13
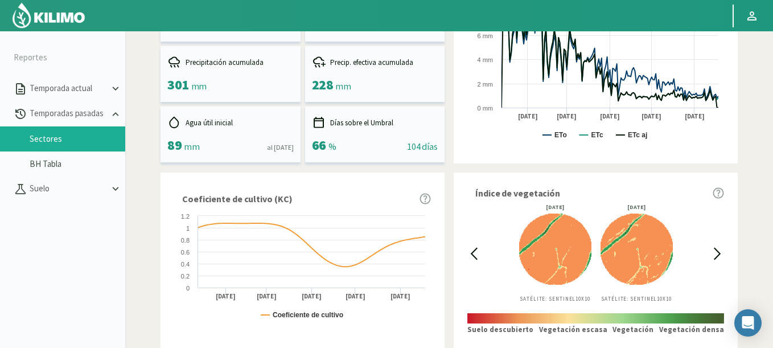
click at [475, 256] on icon at bounding box center [473, 253] width 13 height 13
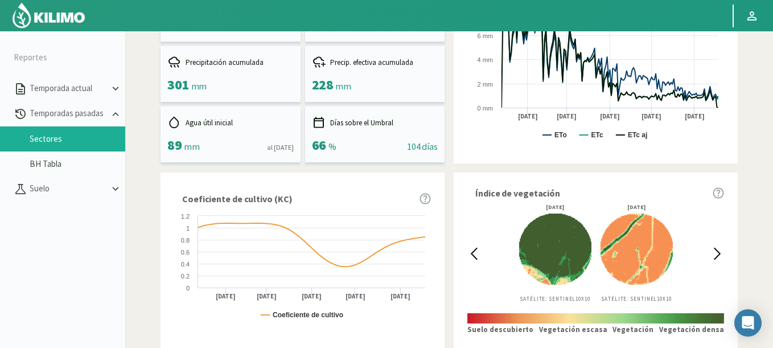
click at [475, 256] on icon at bounding box center [473, 253] width 13 height 13
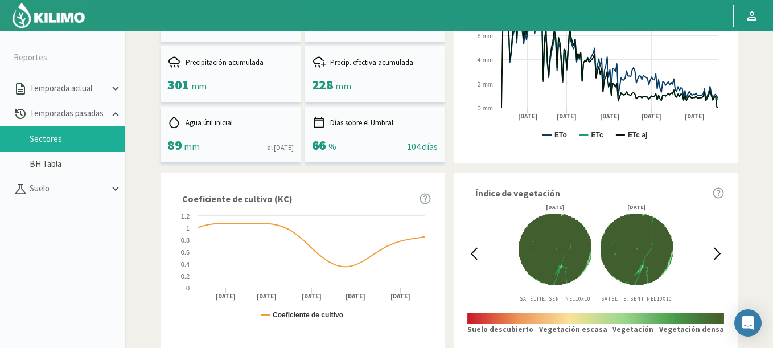
click at [722, 252] on icon at bounding box center [717, 253] width 13 height 13
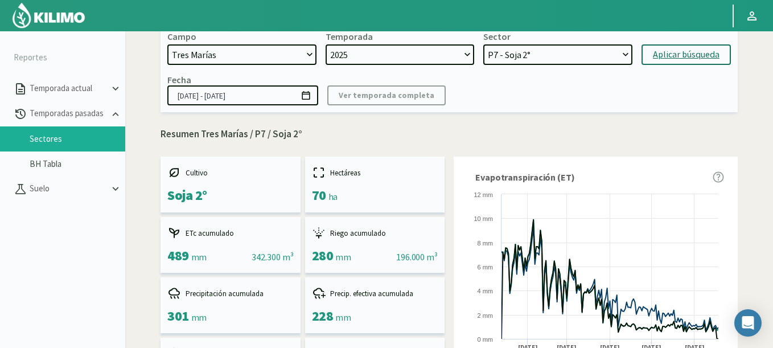
scroll to position [0, 0]
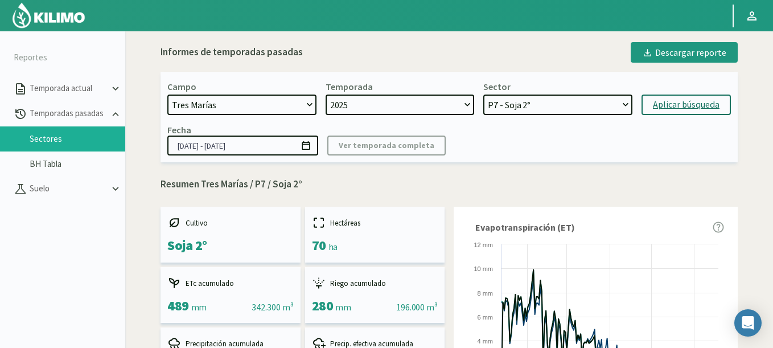
click at [306, 142] on icon at bounding box center [306, 145] width 11 height 11
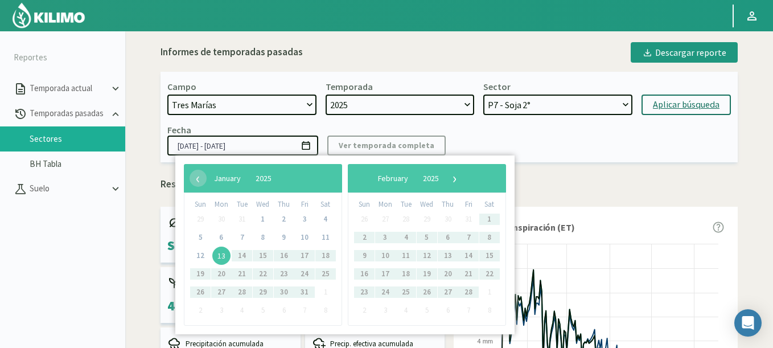
click at [219, 258] on span "13" at bounding box center [221, 255] width 18 height 18
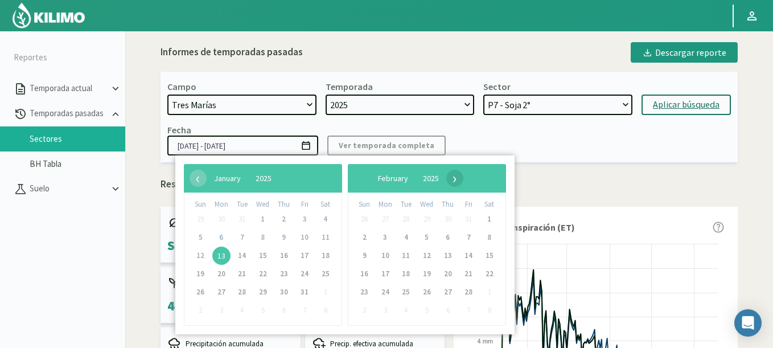
click at [463, 176] on span "›" at bounding box center [454, 178] width 17 height 17
click at [454, 176] on span "›" at bounding box center [445, 178] width 17 height 17
click at [449, 176] on span "›" at bounding box center [439, 178] width 17 height 17
click at [237, 218] on span "1" at bounding box center [242, 219] width 18 height 18
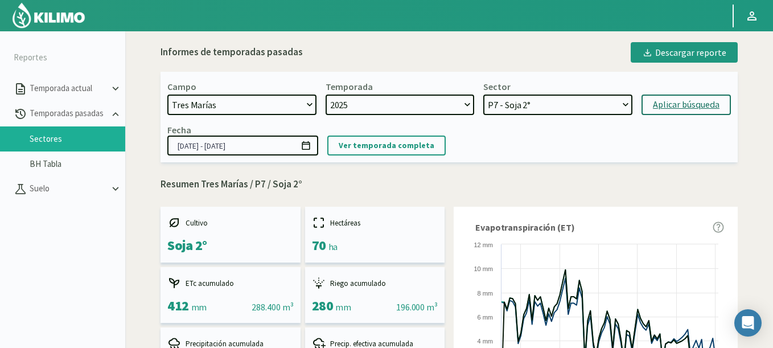
click at [308, 146] on icon at bounding box center [306, 145] width 11 height 11
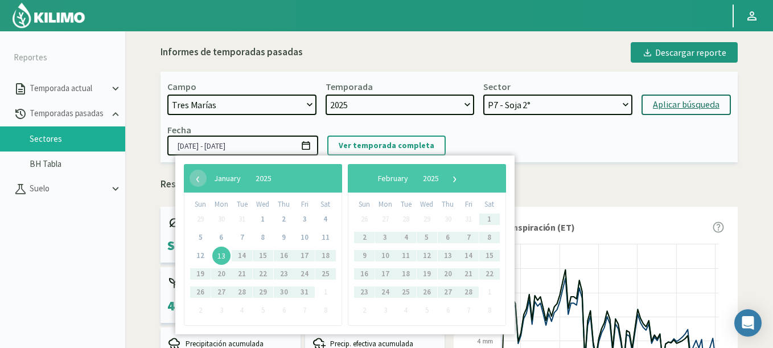
click at [217, 256] on span "13" at bounding box center [221, 255] width 18 height 18
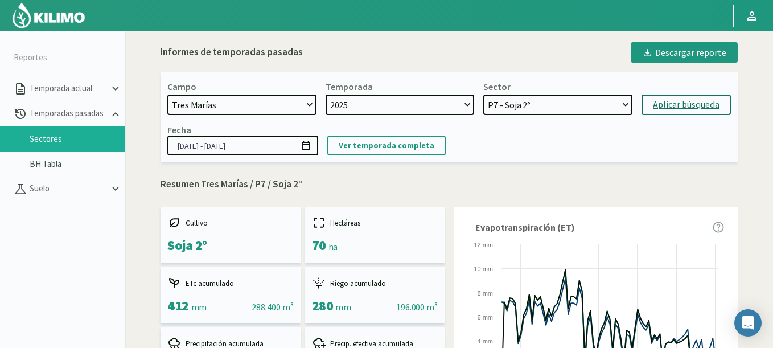
click at [305, 142] on icon at bounding box center [306, 145] width 11 height 11
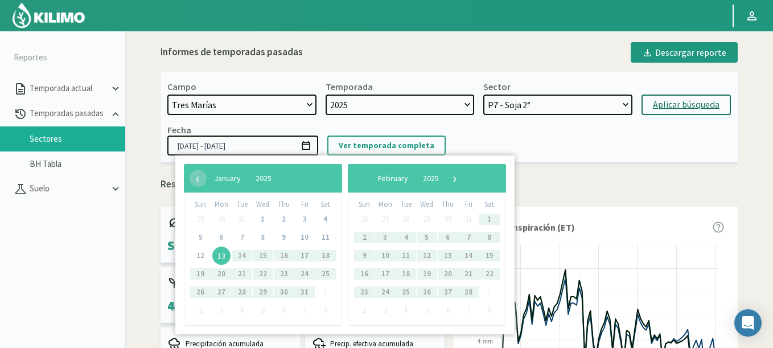
click at [219, 249] on span "13" at bounding box center [221, 255] width 18 height 18
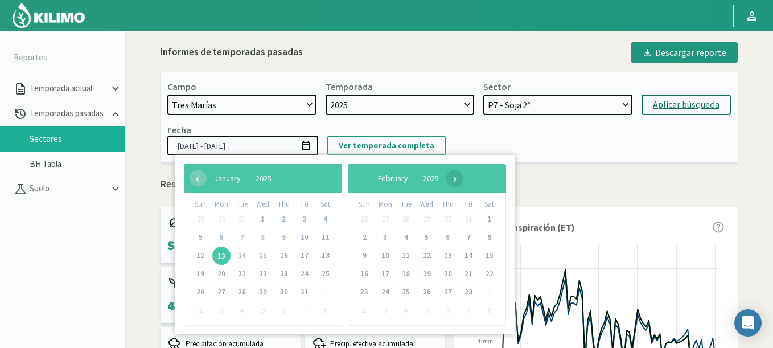
click at [463, 175] on span "›" at bounding box center [454, 178] width 17 height 17
click at [454, 175] on span "›" at bounding box center [445, 178] width 17 height 17
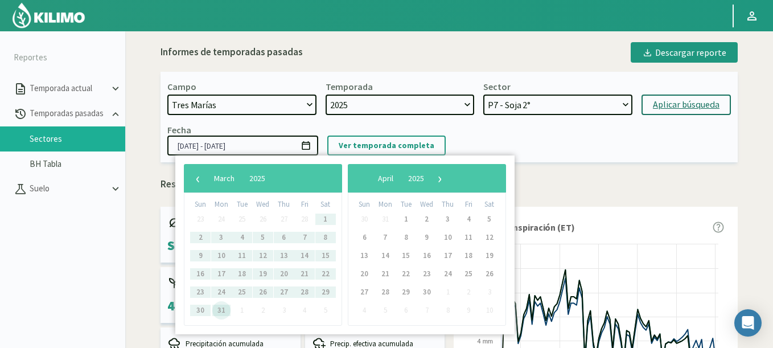
click at [220, 312] on span "31" at bounding box center [221, 310] width 18 height 18
type input "[DATE] - [DATE]"
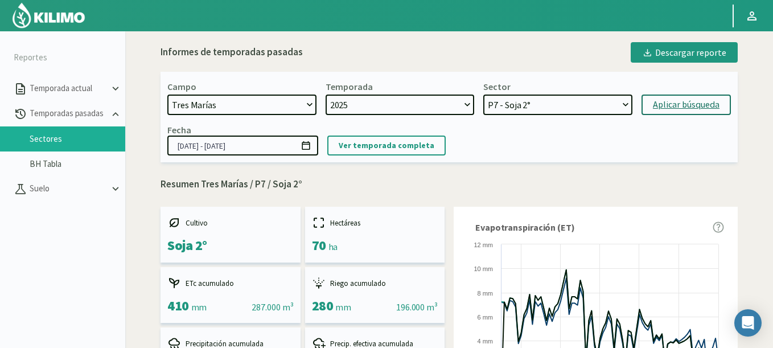
select select "4: Object"
click at [483, 94] on select "P9 - Soja 2° P8 - Soja 2° P7 - Soja 2°" at bounding box center [557, 104] width 149 height 20
click at [659, 106] on div "Aplicar búsqueda" at bounding box center [686, 105] width 67 height 14
type input "[DATE] - [DATE]"
select select "7: Object"
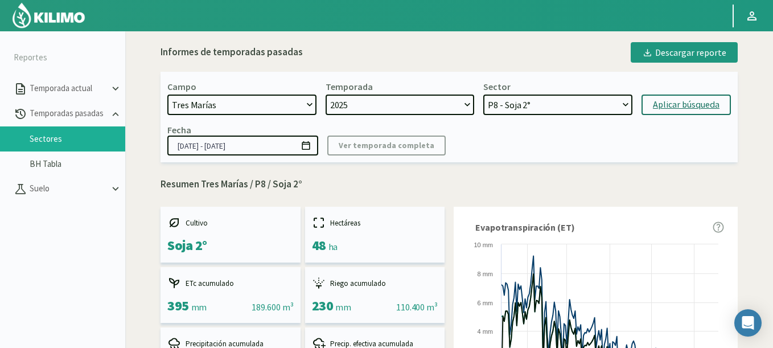
click at [307, 142] on icon at bounding box center [306, 145] width 11 height 11
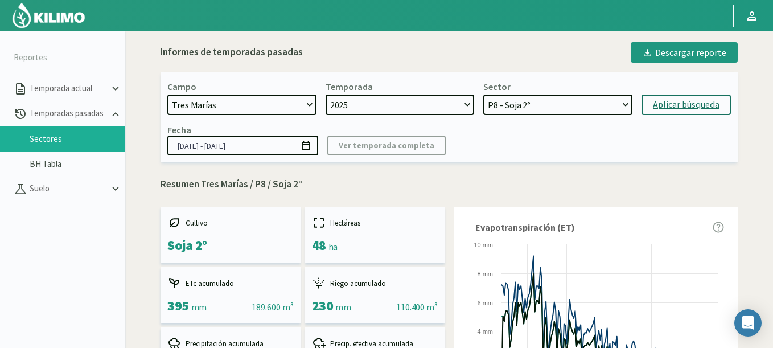
click at [307, 142] on icon at bounding box center [306, 145] width 8 height 9
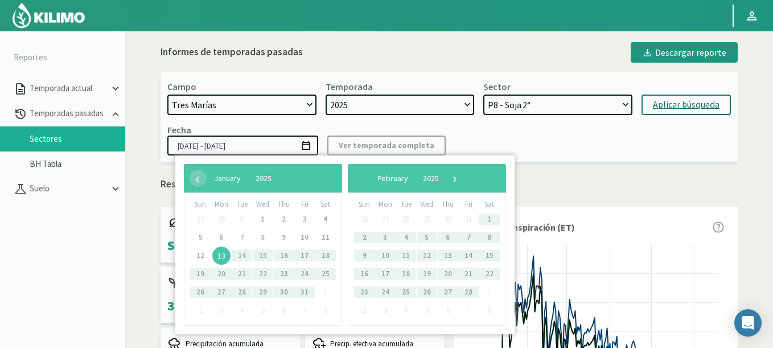
click at [216, 256] on span "13" at bounding box center [221, 255] width 18 height 18
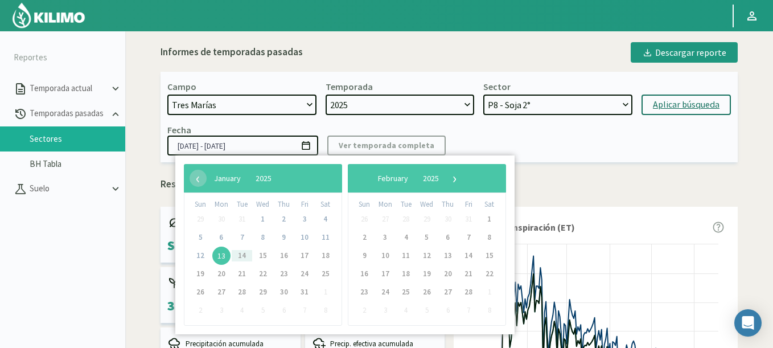
click at [614, 190] on p "Resumen Tres Marías / P8 / Soja 2°" at bounding box center [449, 184] width 577 height 15
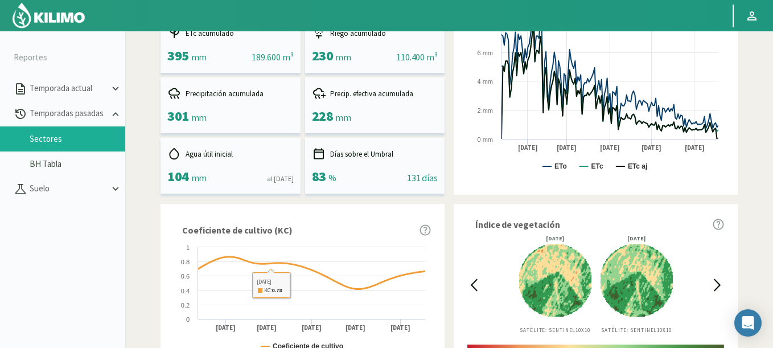
scroll to position [43, 0]
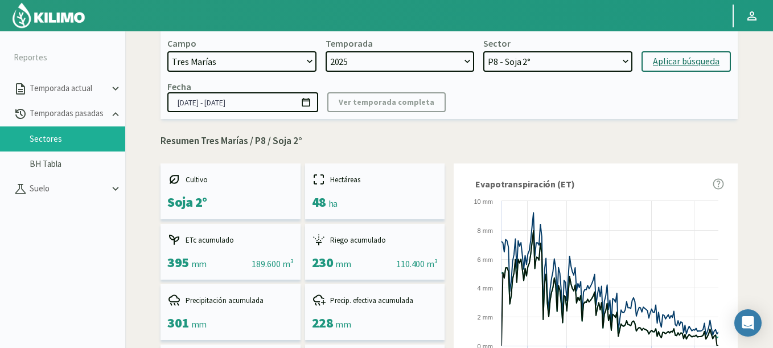
click at [306, 102] on icon at bounding box center [306, 102] width 11 height 11
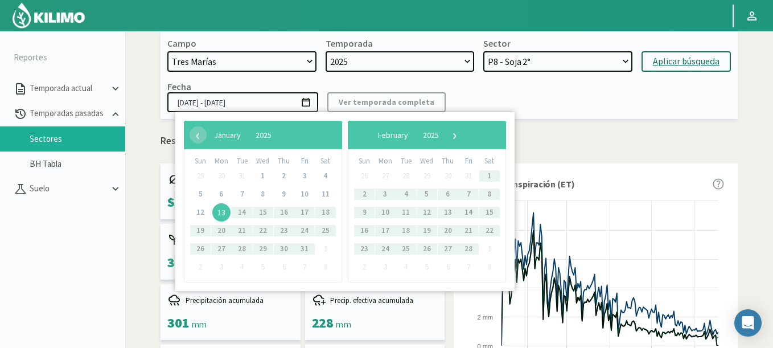
click at [219, 212] on span "13" at bounding box center [221, 212] width 18 height 18
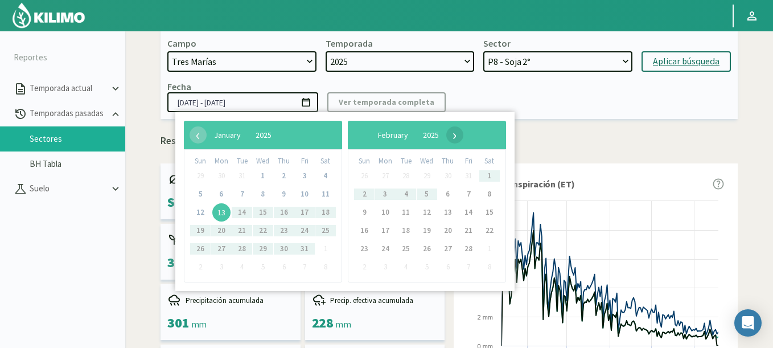
click at [463, 137] on span "›" at bounding box center [454, 134] width 17 height 17
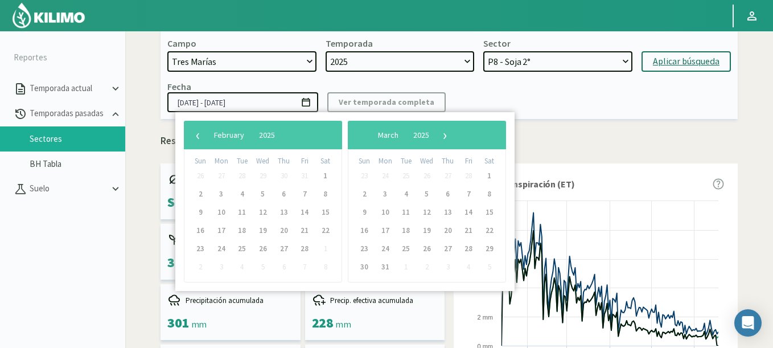
click at [454, 137] on span "›" at bounding box center [445, 134] width 17 height 17
click at [449, 137] on span "›" at bounding box center [439, 134] width 17 height 17
click at [196, 142] on span "‹" at bounding box center [198, 134] width 17 height 17
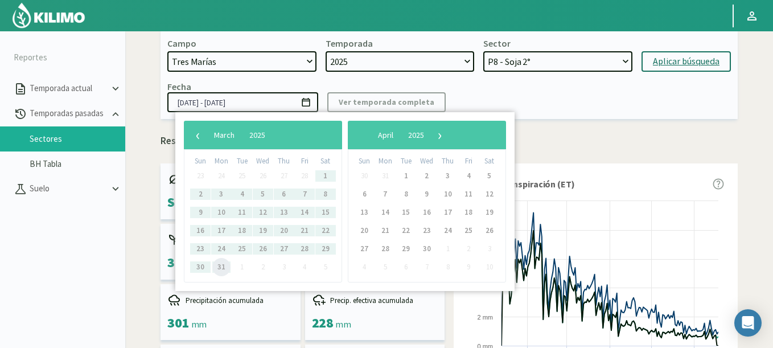
click at [219, 270] on span "31" at bounding box center [221, 267] width 18 height 18
type input "[DATE] - [DATE]"
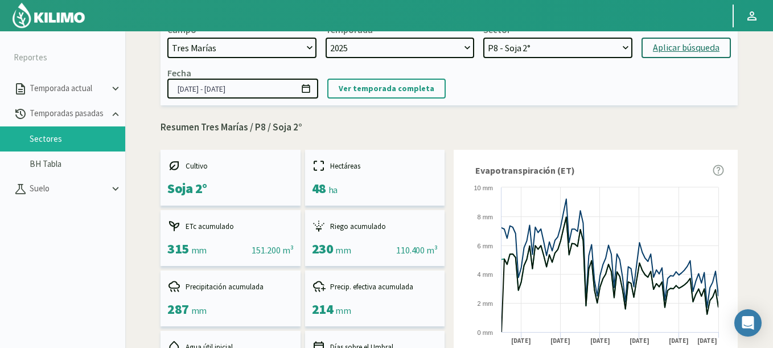
scroll to position [0, 0]
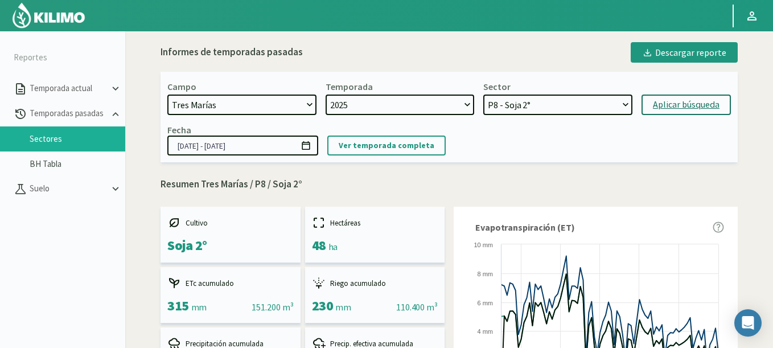
select select "6: Object"
click at [483, 94] on select "P9 - Soja 2° P8 - Soja 2° P7 - Soja 2°" at bounding box center [557, 104] width 149 height 20
click at [701, 116] on div "Campo [DATE] 8 Fuegos Acograpes - Ag. [PERSON_NAME] - Ag. [GEOGRAPHIC_DATA] Aco…" at bounding box center [449, 117] width 577 height 90
click at [694, 102] on div "Aplicar búsqueda" at bounding box center [686, 105] width 67 height 14
type input "[DATE] - [DATE]"
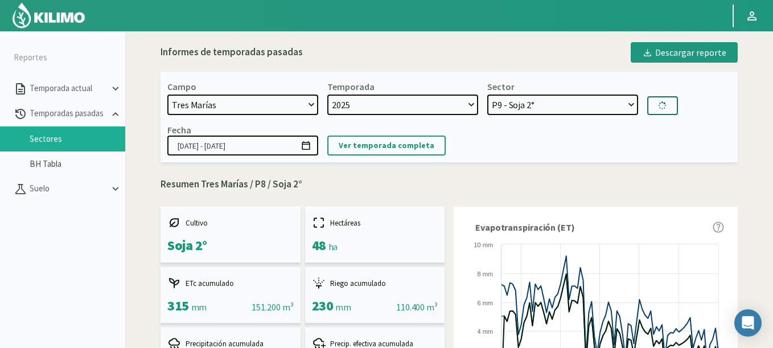
select select "9: Object"
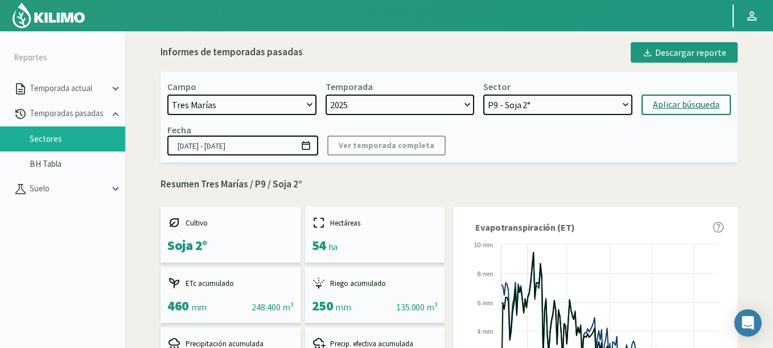
click at [306, 142] on icon at bounding box center [306, 145] width 11 height 11
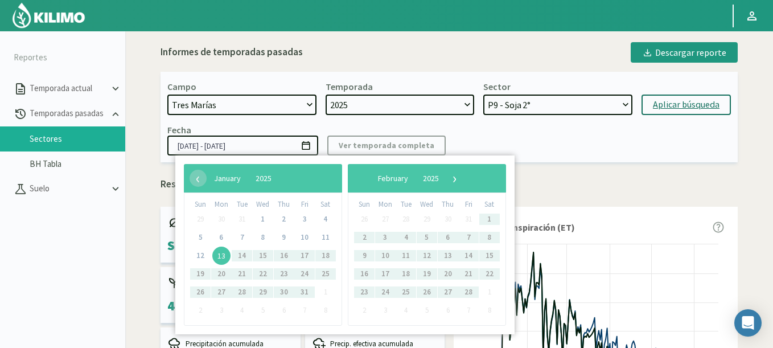
click at [221, 257] on span "13" at bounding box center [221, 255] width 18 height 18
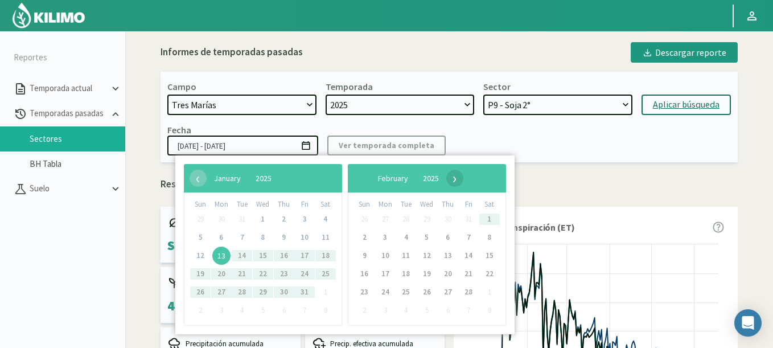
click at [463, 179] on span "›" at bounding box center [454, 178] width 17 height 17
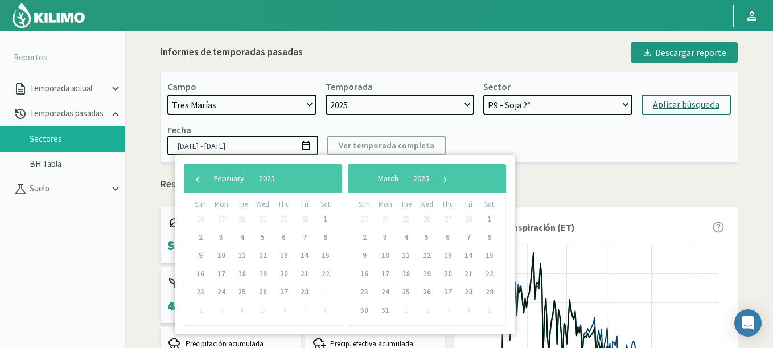
click at [454, 179] on span "›" at bounding box center [445, 178] width 17 height 17
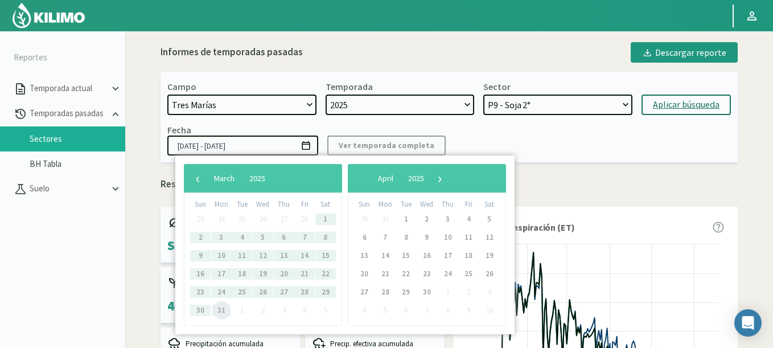
click at [217, 314] on span "31" at bounding box center [221, 310] width 18 height 18
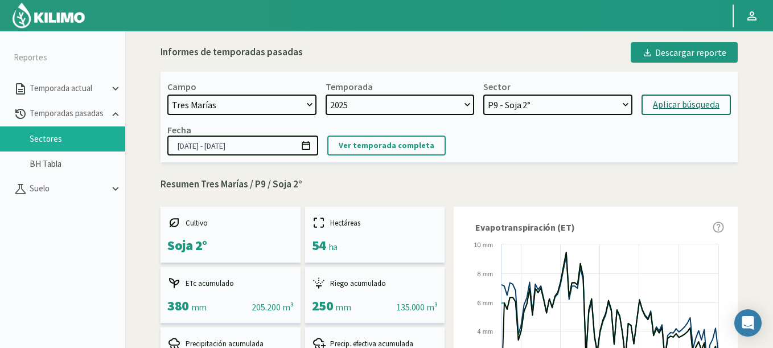
click at [308, 144] on icon at bounding box center [306, 145] width 8 height 9
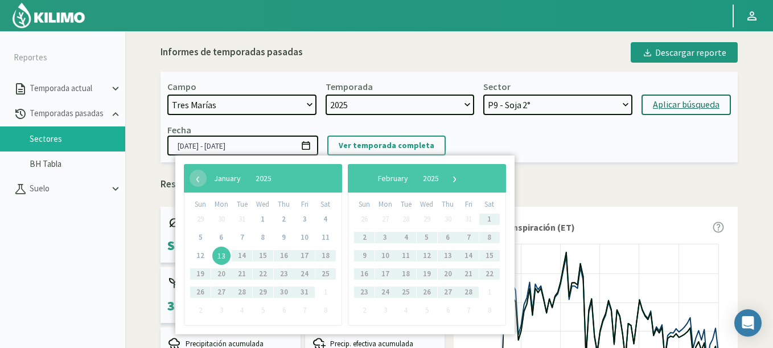
click at [216, 254] on span "13" at bounding box center [221, 255] width 18 height 18
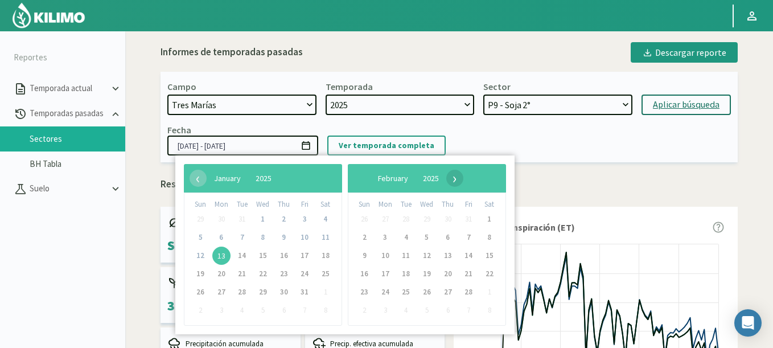
click at [463, 176] on span "›" at bounding box center [454, 178] width 17 height 17
click at [454, 176] on span "›" at bounding box center [445, 178] width 17 height 17
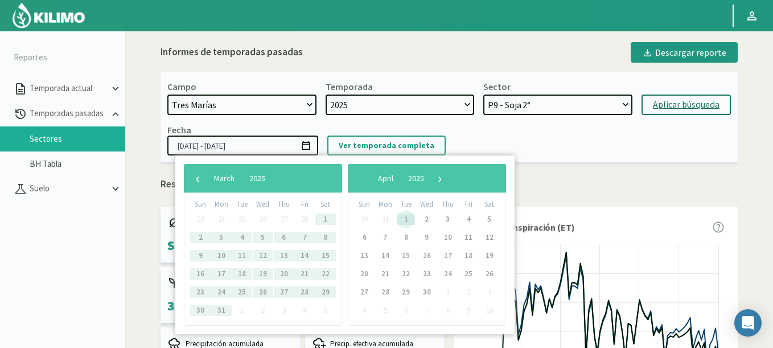
click at [401, 219] on span "1" at bounding box center [406, 219] width 18 height 18
type input "[DATE] - [DATE]"
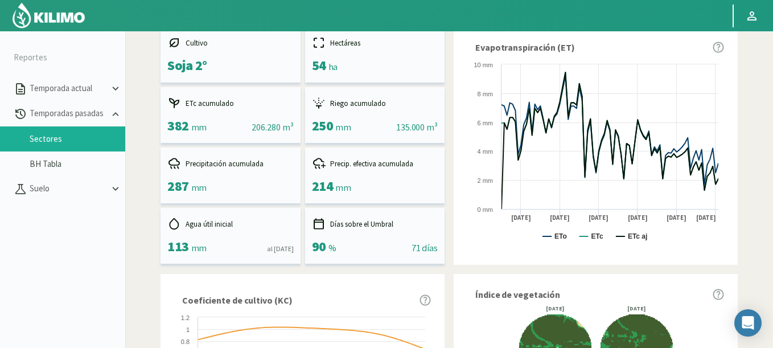
scroll to position [43, 0]
